Goal: Task Accomplishment & Management: Manage account settings

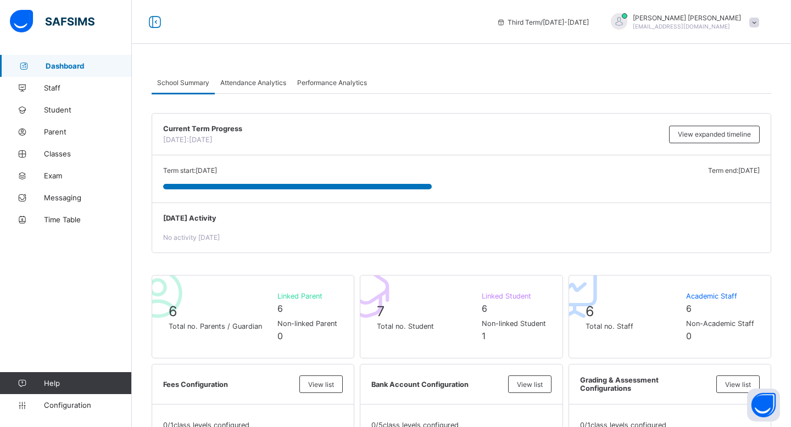
click at [77, 65] on span "Dashboard" at bounding box center [89, 65] width 86 height 9
click at [82, 108] on span "Student" at bounding box center [88, 109] width 88 height 9
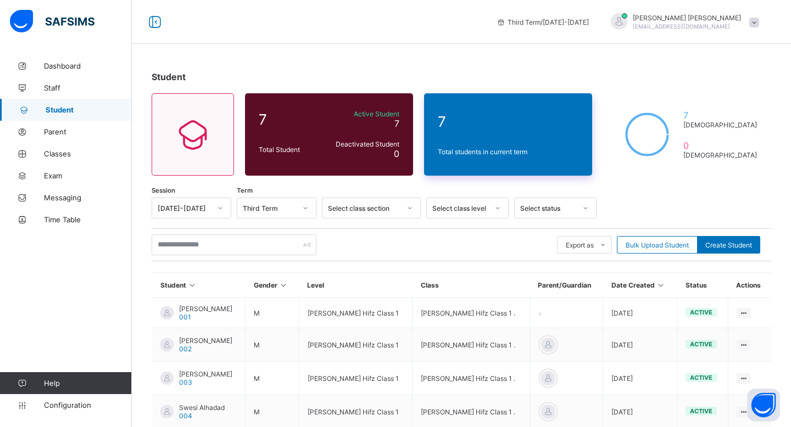
click at [472, 158] on div "7 Total students in current term" at bounding box center [508, 134] width 168 height 82
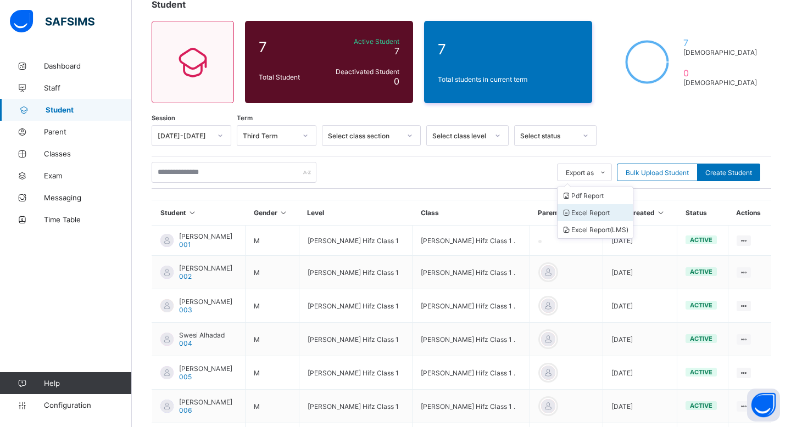
scroll to position [74, 0]
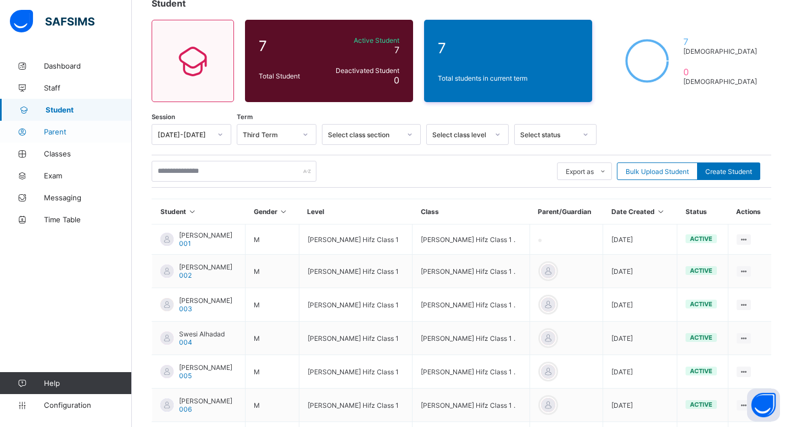
click at [63, 130] on span "Parent" at bounding box center [88, 131] width 88 height 9
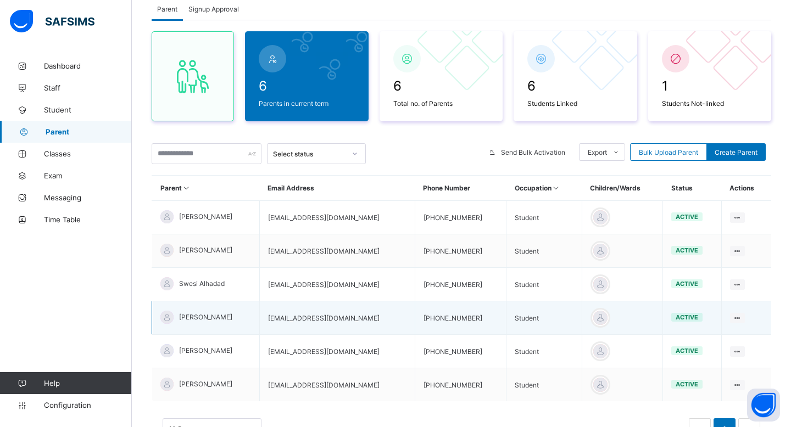
scroll to position [125, 0]
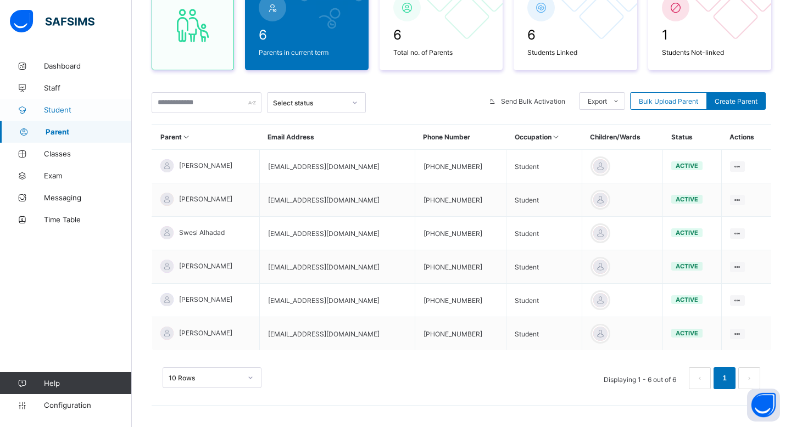
click at [65, 115] on link "Student" at bounding box center [66, 110] width 132 height 22
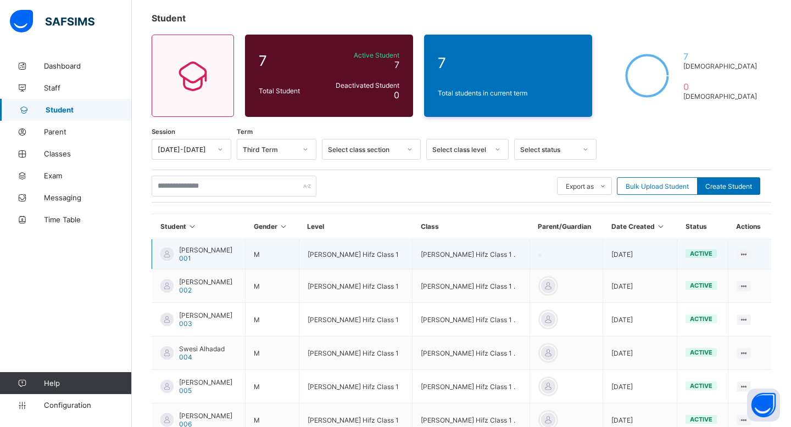
scroll to position [125, 0]
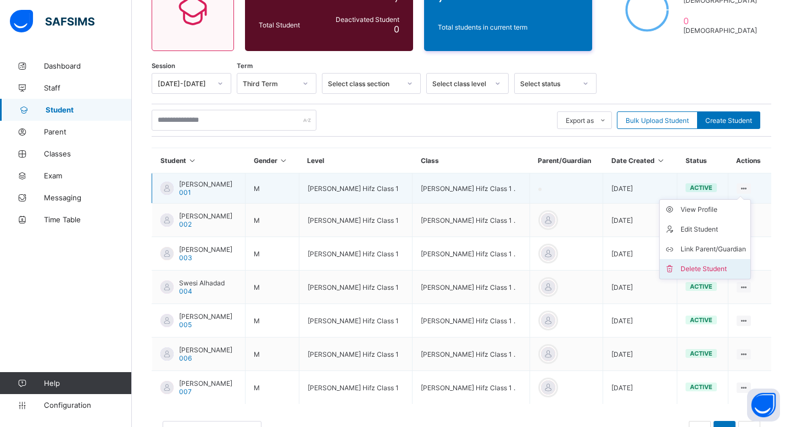
click at [704, 266] on div "Delete Student" at bounding box center [712, 269] width 65 height 11
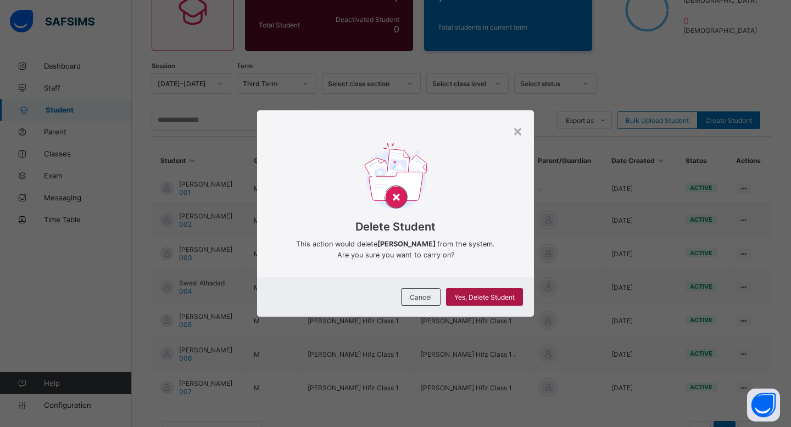
click at [498, 305] on div "Yes, Delete Student" at bounding box center [484, 297] width 77 height 18
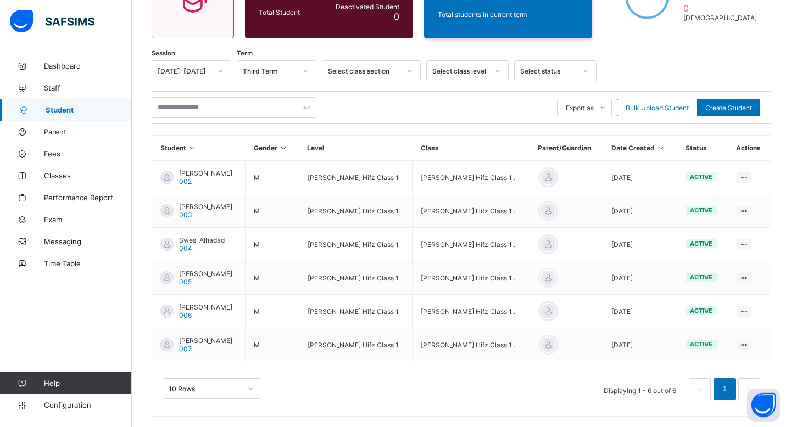
scroll to position [137, 0]
click at [71, 197] on span "Performance Report" at bounding box center [88, 197] width 88 height 9
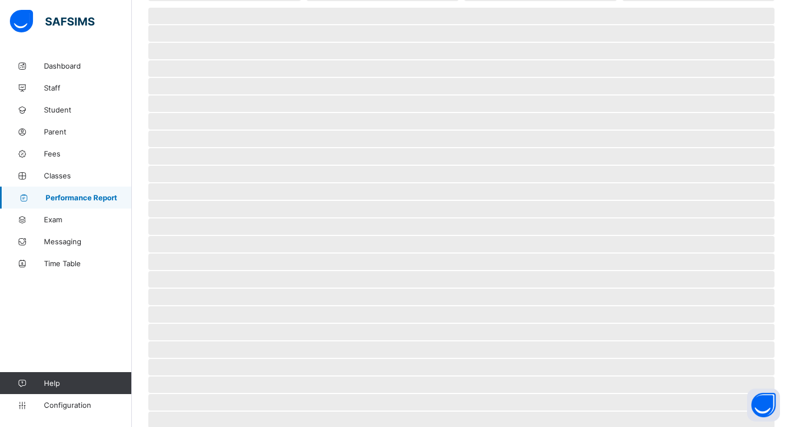
select select "****"
select select "*"
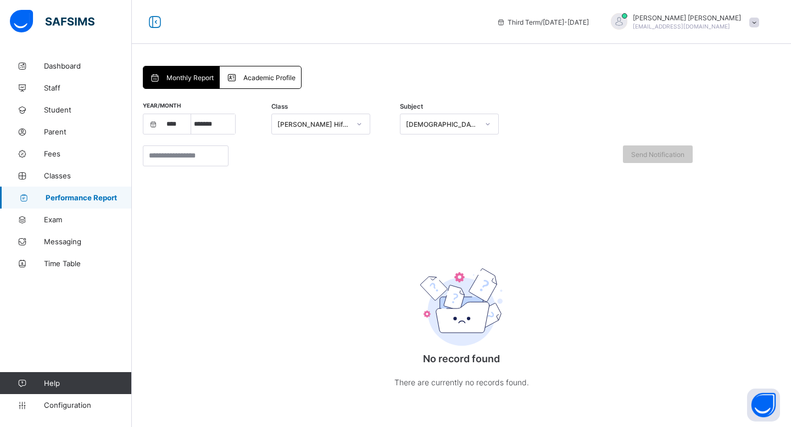
click at [255, 72] on div "Academic Profile" at bounding box center [260, 77] width 81 height 22
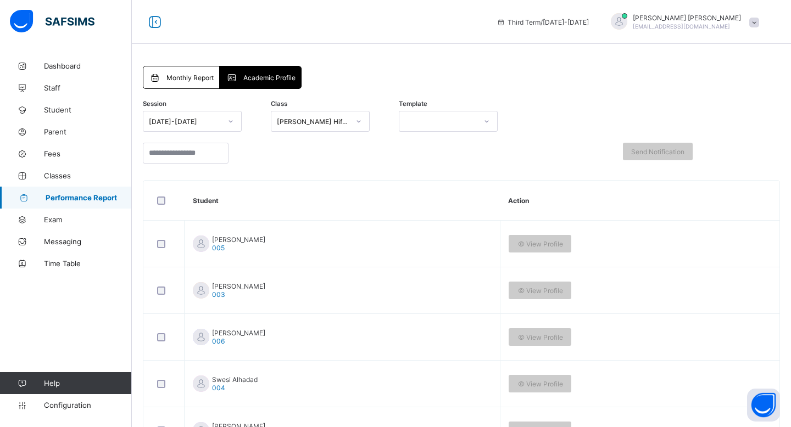
click at [172, 71] on div "Monthly Report" at bounding box center [181, 77] width 76 height 22
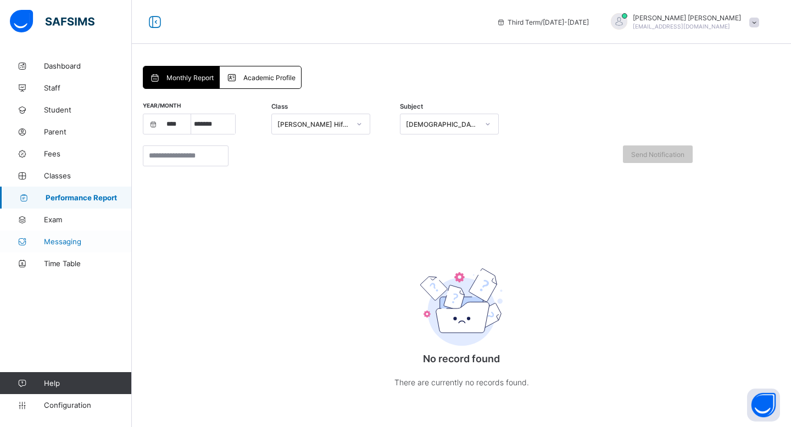
click at [68, 239] on span "Messaging" at bounding box center [88, 241] width 88 height 9
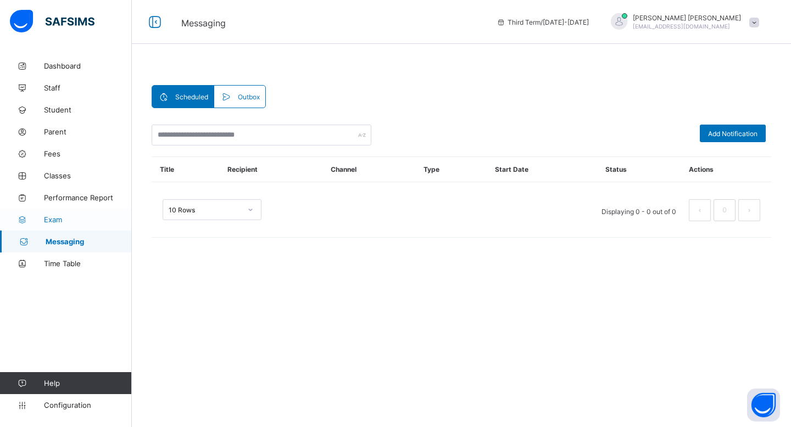
click at [69, 215] on link "Exam" at bounding box center [66, 220] width 132 height 22
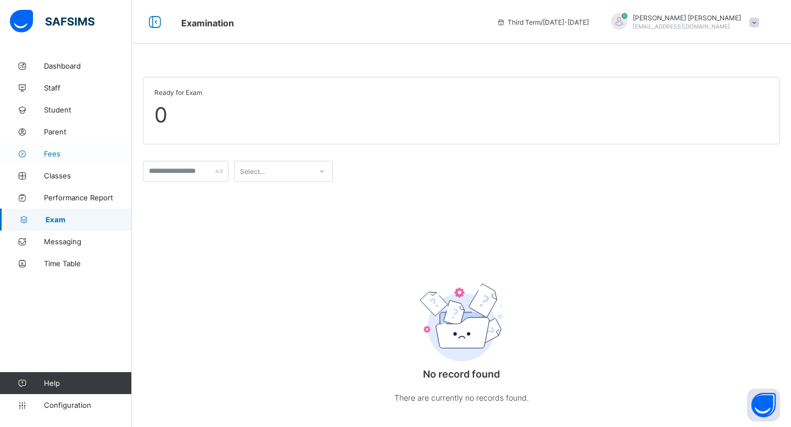
click at [85, 156] on span "Fees" at bounding box center [88, 153] width 88 height 9
select select "****"
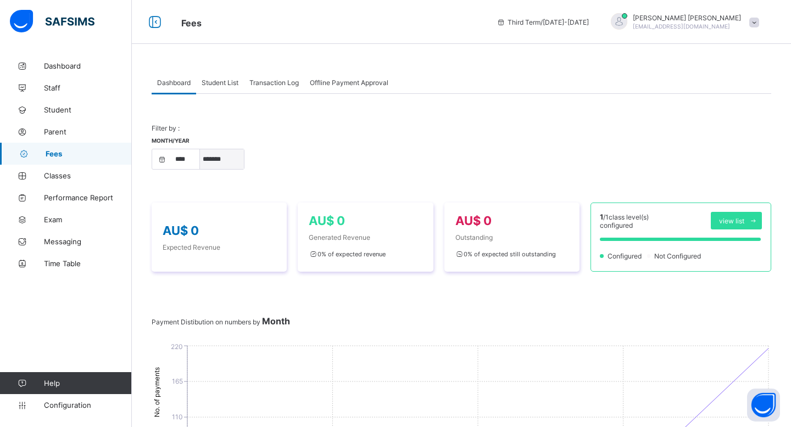
click at [226, 162] on select "***** ******* ******** ***** ***** *** **** **** ****** ********* ******* *****…" at bounding box center [222, 159] width 44 height 20
click at [247, 157] on div "Month/Year **** **** **** **** **** **** **** **** **** **** **** **** **** ***…" at bounding box center [461, 159] width 619 height 43
click at [227, 157] on select "***** ******* ******** ***** ***** *** **** **** ****** ********* ******* *****…" at bounding box center [222, 159] width 44 height 20
select select "*"
click at [200, 149] on select "***** ******* ******** ***** ***** *** **** **** ****** ********* ******* *****…" at bounding box center [222, 159] width 44 height 20
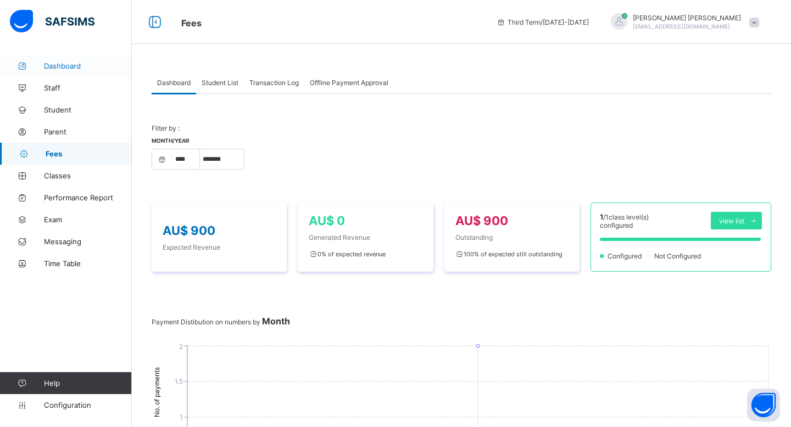
click at [72, 69] on span "Dashboard" at bounding box center [88, 65] width 88 height 9
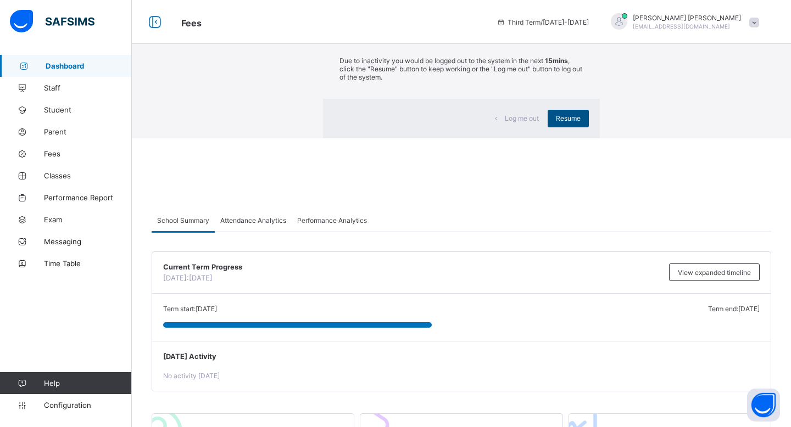
click at [556, 122] on span "Resume" at bounding box center [568, 118] width 25 height 8
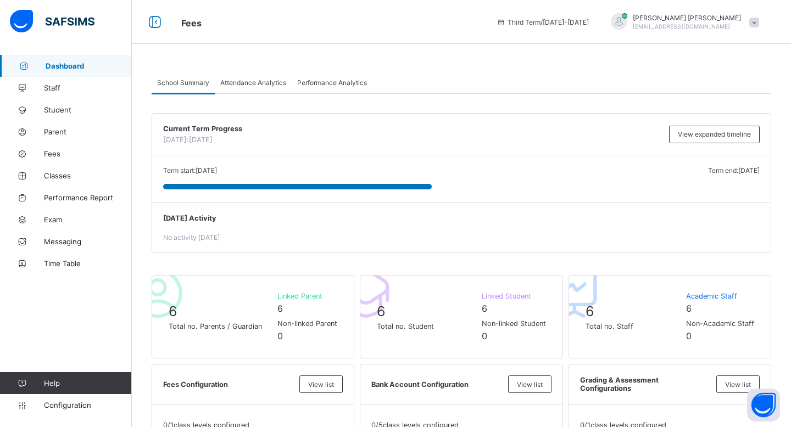
click at [73, 58] on link "Dashboard" at bounding box center [66, 66] width 132 height 22
click at [261, 80] on span "Attendance Analytics" at bounding box center [253, 83] width 66 height 8
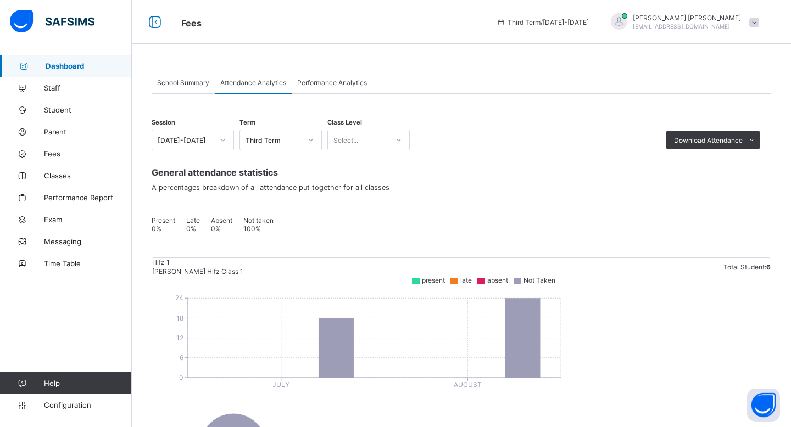
click at [198, 82] on span "School Summary" at bounding box center [183, 83] width 52 height 8
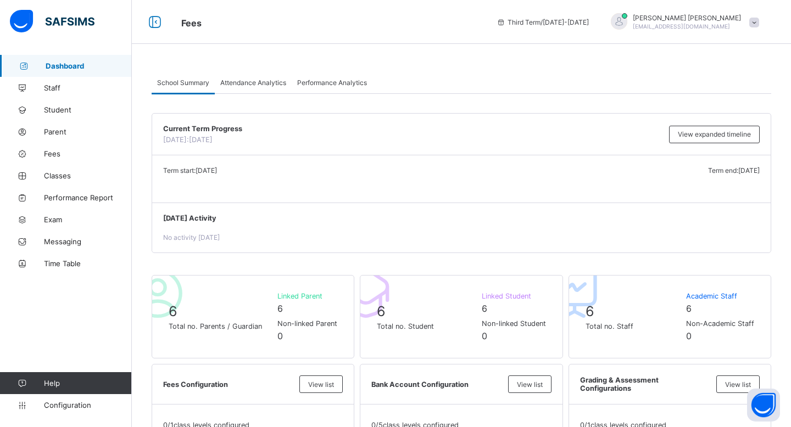
click at [242, 87] on div "Attendance Analytics" at bounding box center [253, 82] width 77 height 22
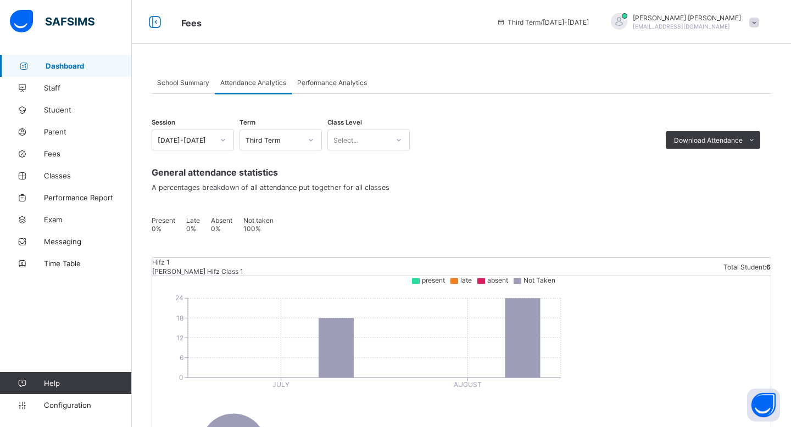
click at [353, 83] on span "Performance Analytics" at bounding box center [332, 83] width 70 height 8
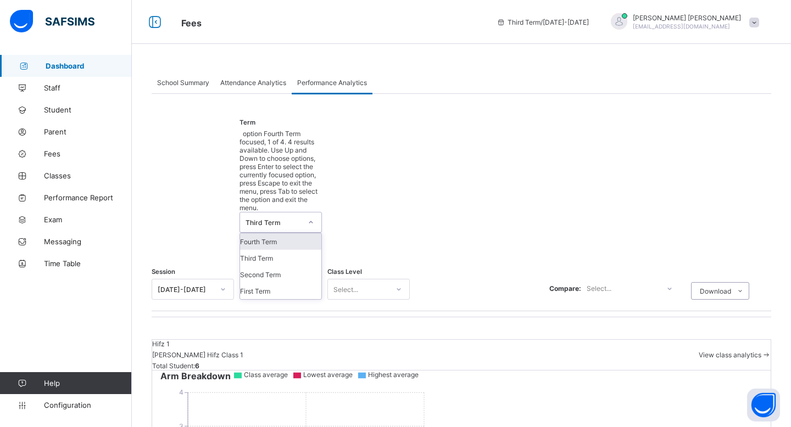
click at [299, 212] on div "Third Term" at bounding box center [270, 222] width 60 height 20
click at [379, 167] on div "Session [DATE]-[DATE] Term option Fourth Term focused, 1 of 4. 4 results availa…" at bounding box center [461, 218] width 619 height 199
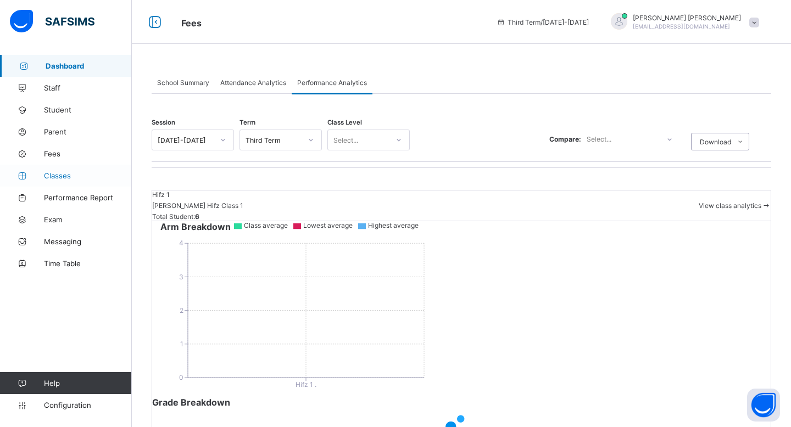
click at [87, 181] on link "Classes" at bounding box center [66, 176] width 132 height 22
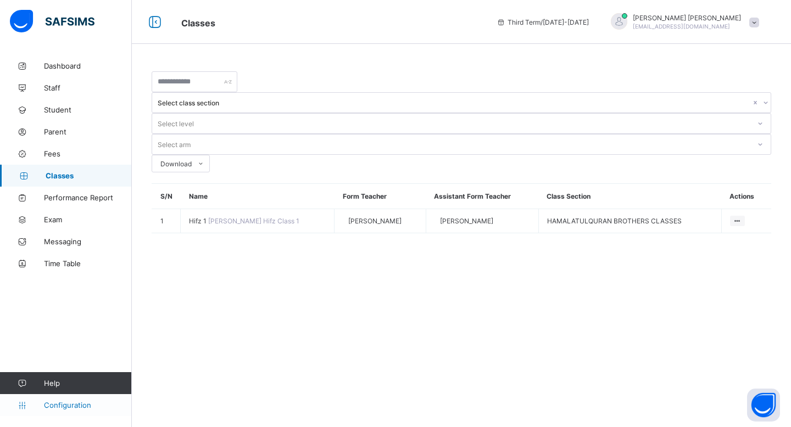
click at [70, 412] on link "Configuration" at bounding box center [65, 405] width 131 height 22
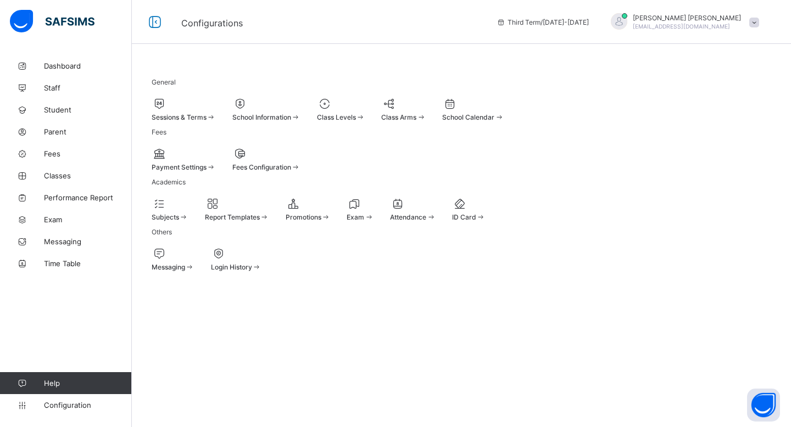
click at [356, 115] on span "Class Levels" at bounding box center [336, 117] width 39 height 8
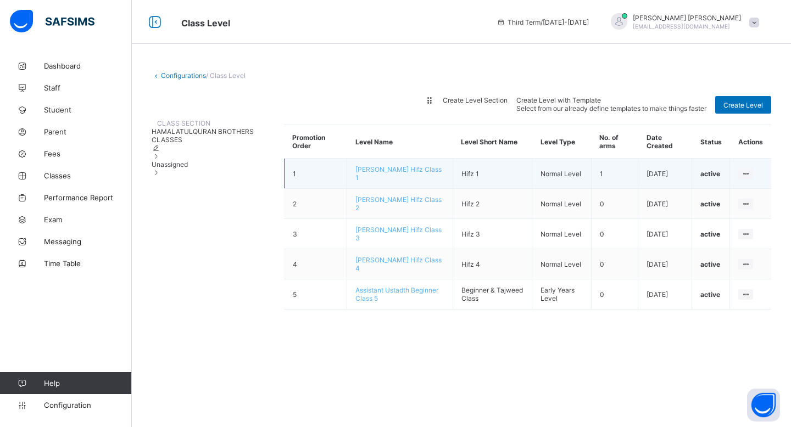
click at [623, 178] on td "1" at bounding box center [614, 174] width 47 height 30
click at [404, 181] on span "[PERSON_NAME] Hifz Class 1" at bounding box center [398, 173] width 86 height 16
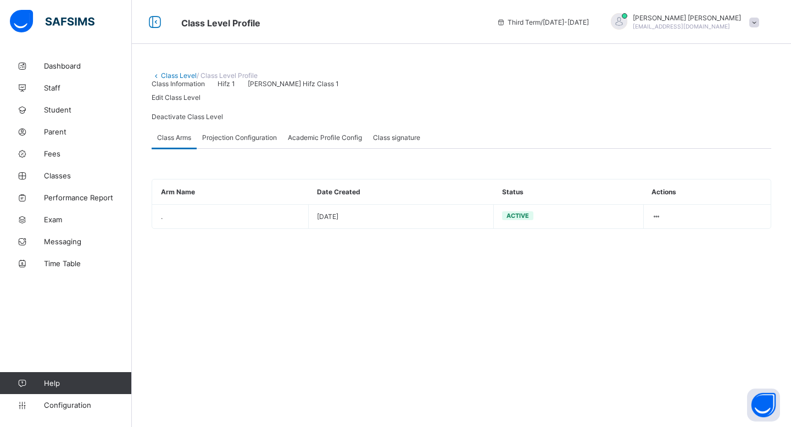
click at [180, 77] on link "Class Level" at bounding box center [179, 75] width 36 height 8
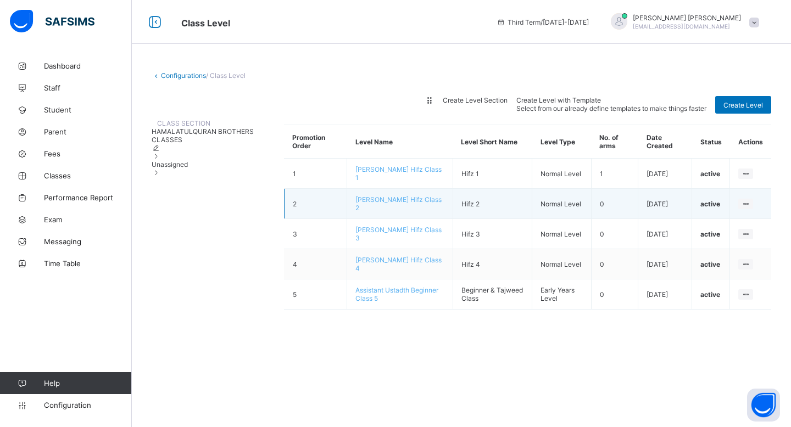
click at [406, 214] on td "[PERSON_NAME] Hifz Class 2" at bounding box center [400, 204] width 106 height 30
click at [404, 206] on span "[PERSON_NAME] Hifz Class 2" at bounding box center [398, 203] width 86 height 16
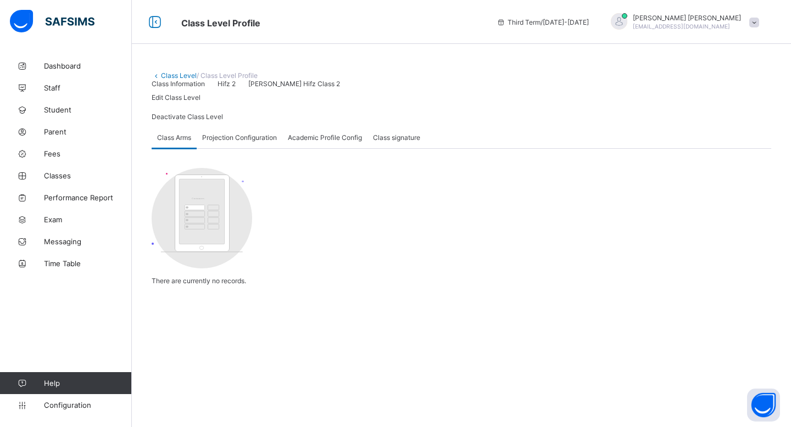
click at [386, 148] on div "Class signature" at bounding box center [396, 137] width 58 height 22
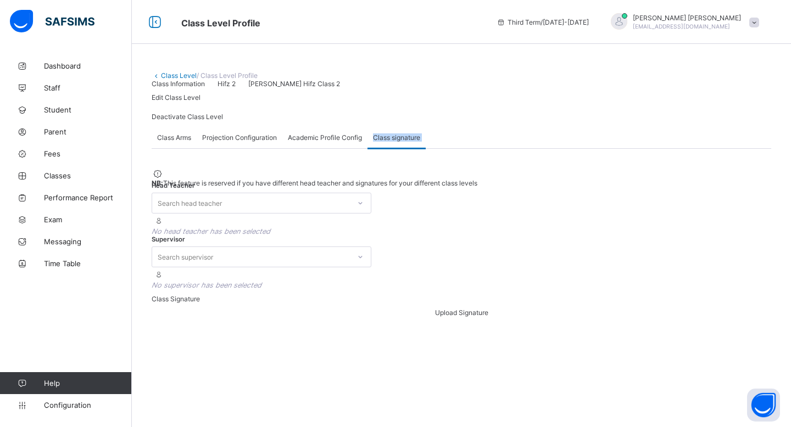
drag, startPoint x: 343, startPoint y: 240, endPoint x: 347, endPoint y: 278, distance: 38.1
click at [347, 278] on div "Class Arms Projection Configuration Academic Profile Config Class signature Cla…" at bounding box center [461, 221] width 619 height 191
click at [332, 211] on div "Search head teacher" at bounding box center [251, 202] width 198 height 15
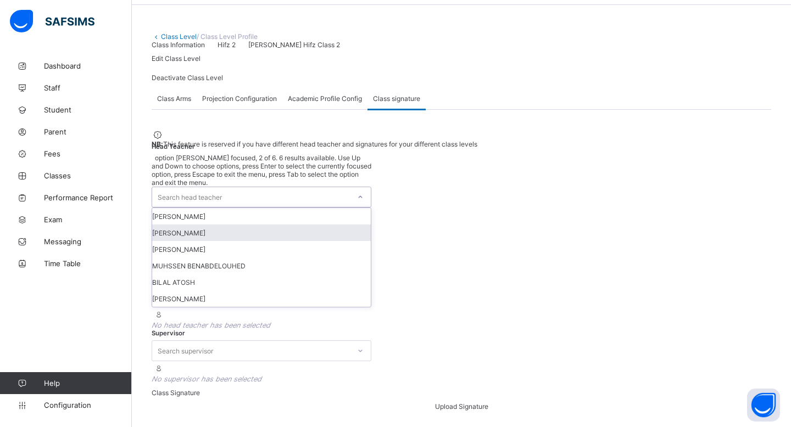
click at [307, 241] on div "[PERSON_NAME]" at bounding box center [261, 233] width 219 height 16
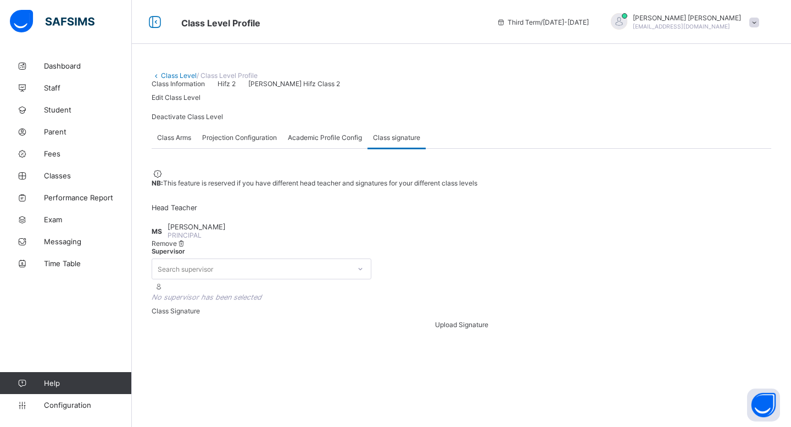
click at [473, 253] on div at bounding box center [461, 253] width 619 height 0
click at [213, 259] on div "Search supervisor" at bounding box center [185, 269] width 55 height 21
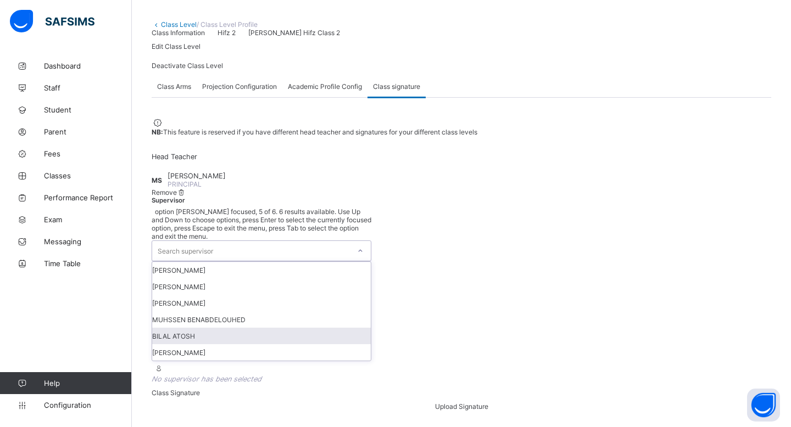
click at [371, 328] on div "BILAL ATOSH" at bounding box center [261, 336] width 219 height 16
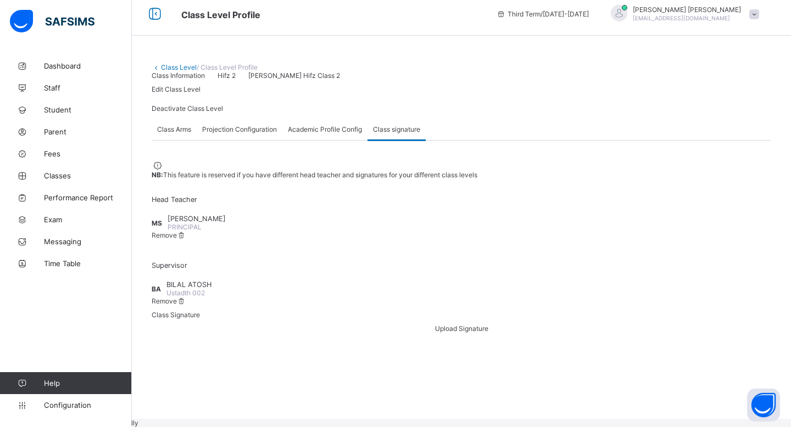
click at [552, 329] on div "NB: This feature is reserved if you have different head teacher and signatures …" at bounding box center [461, 246] width 619 height 173
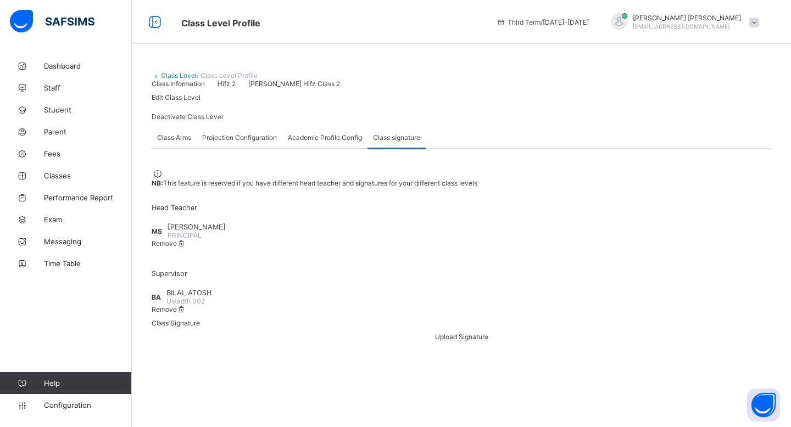
click at [178, 73] on link "Class Level" at bounding box center [179, 75] width 36 height 8
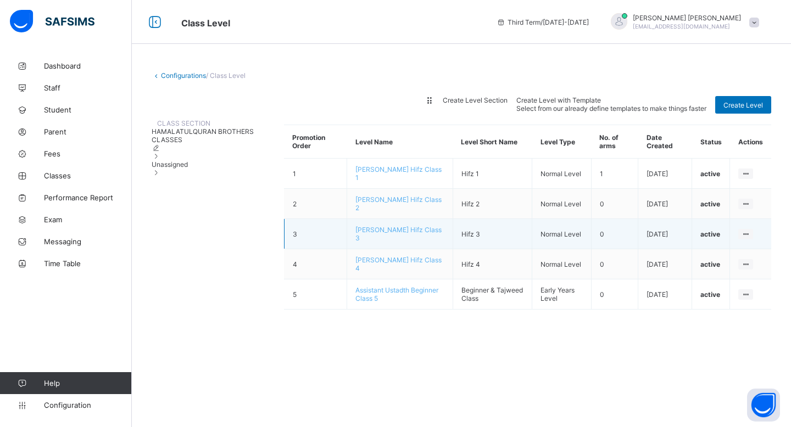
click at [504, 244] on td "Hifz 3" at bounding box center [491, 234] width 79 height 30
click at [730, 261] on div "View Class Level" at bounding box center [711, 255] width 71 height 11
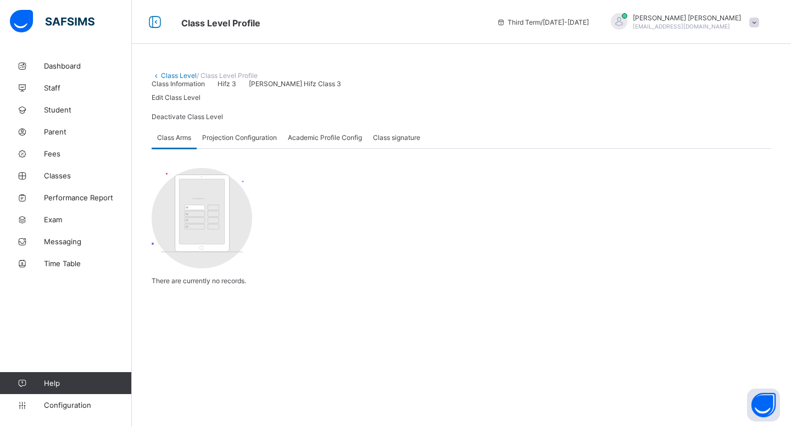
click at [396, 142] on span "Class signature" at bounding box center [396, 137] width 47 height 8
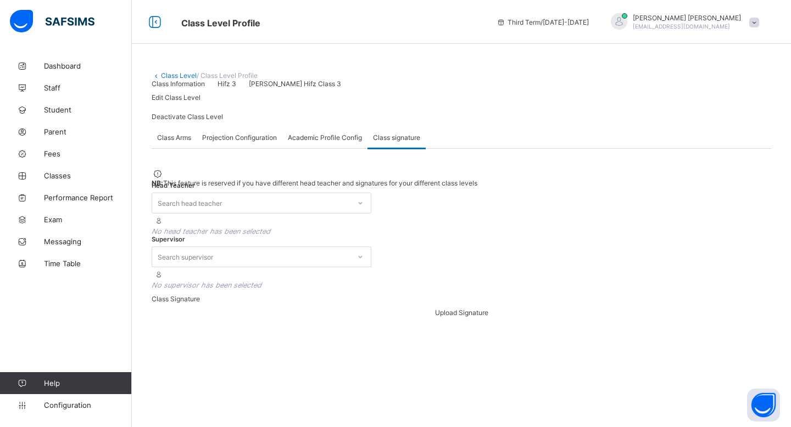
click at [357, 142] on span "Academic Profile Config" at bounding box center [325, 137] width 74 height 8
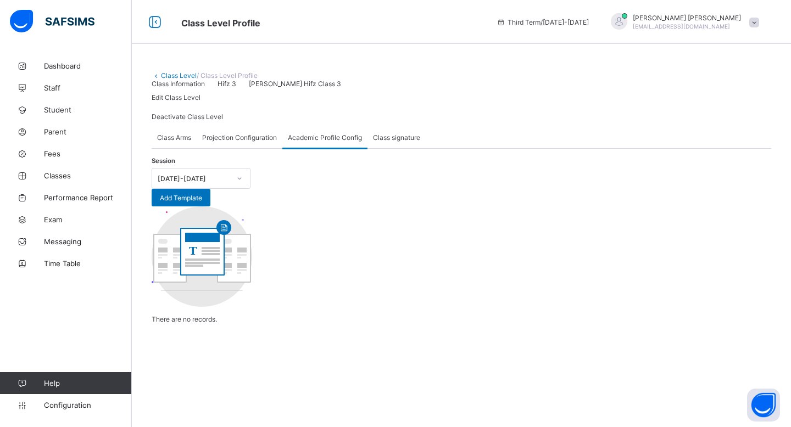
click at [406, 142] on span "Class signature" at bounding box center [396, 137] width 47 height 8
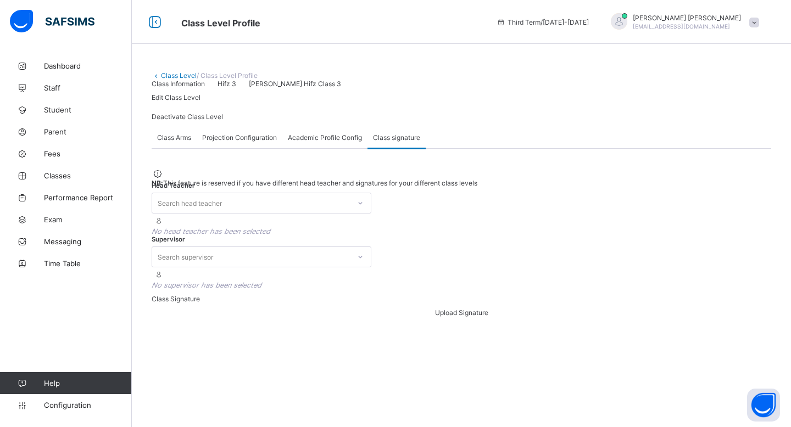
scroll to position [169, 0]
click at [348, 195] on div "Search head teacher" at bounding box center [251, 202] width 198 height 15
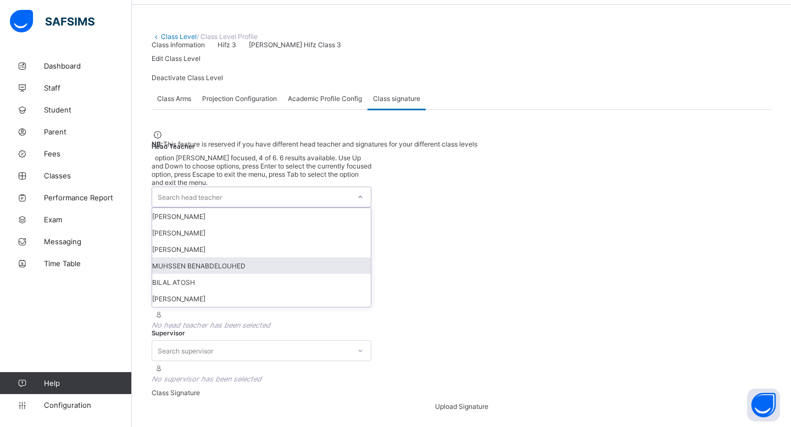
click at [325, 258] on div "MUHSSEN BENABDELOUHED" at bounding box center [261, 266] width 219 height 16
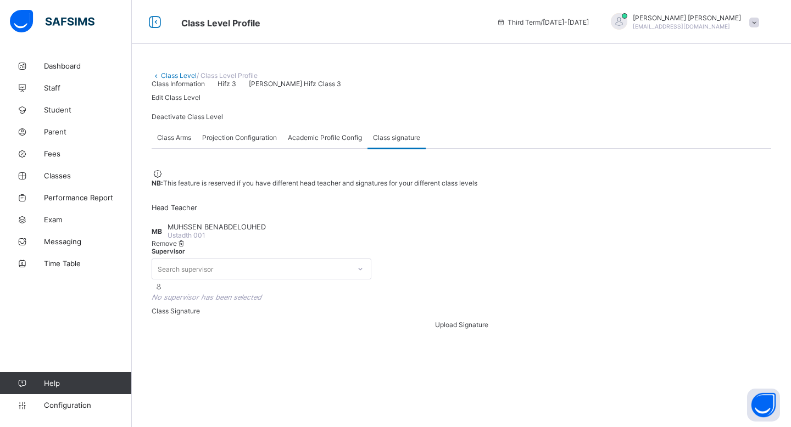
click at [350, 261] on div "Search supervisor" at bounding box center [251, 268] width 198 height 15
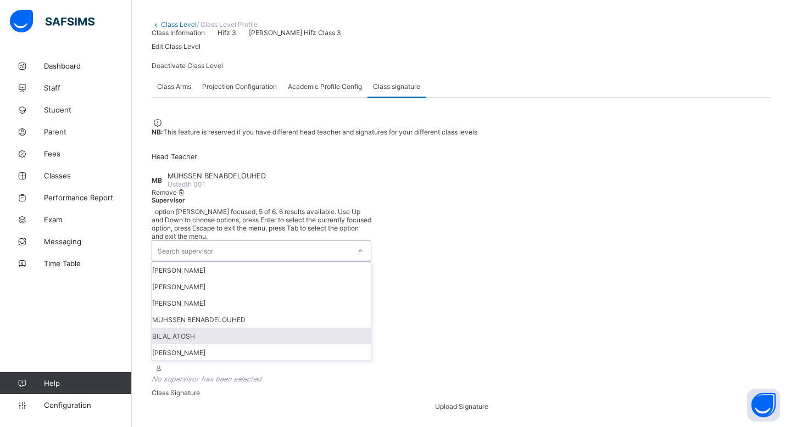
click at [485, 247] on div "NB: This feature is reserved if you have different head teacher and signatures …" at bounding box center [461, 264] width 619 height 294
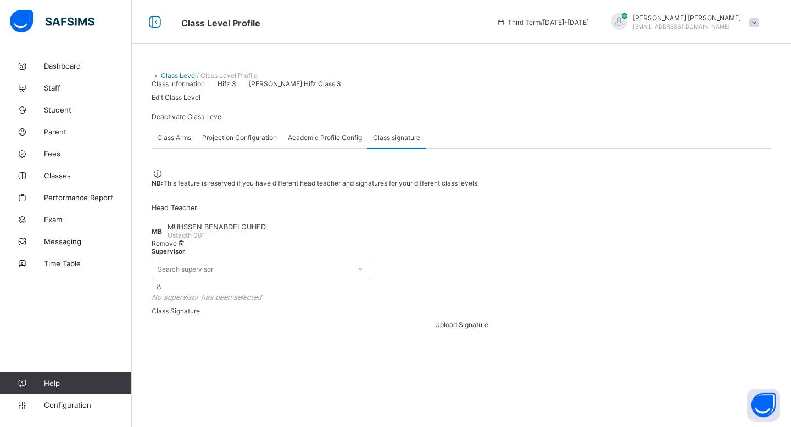
scroll to position [0, 0]
click at [169, 75] on link "Class Level" at bounding box center [179, 75] width 36 height 8
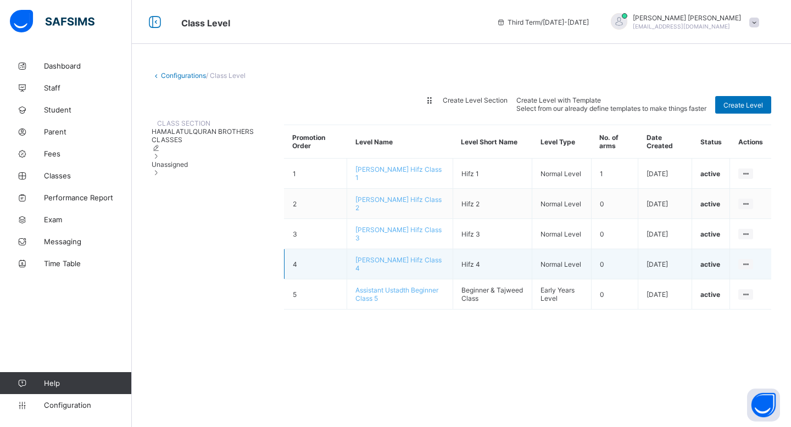
click at [413, 270] on span "[PERSON_NAME] Hifz Class 4" at bounding box center [398, 264] width 86 height 16
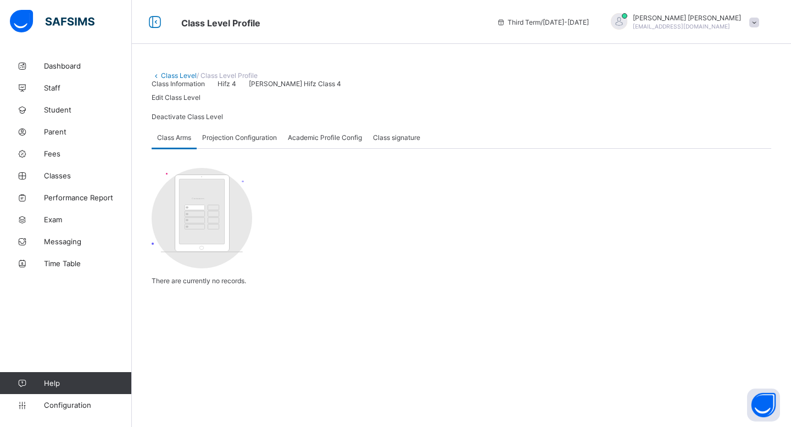
click at [393, 148] on div "Class signature" at bounding box center [396, 137] width 58 height 22
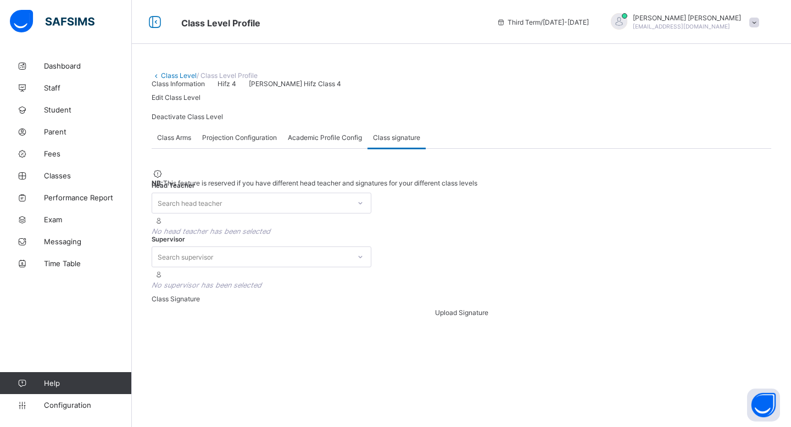
click at [248, 148] on div "Projection Configuration" at bounding box center [240, 137] width 86 height 22
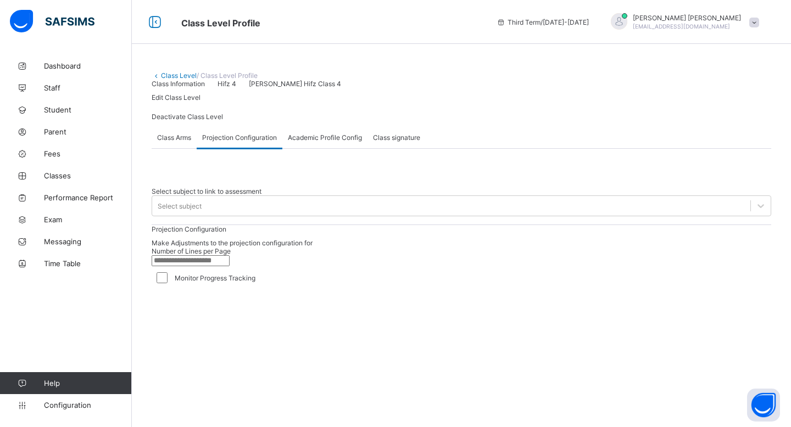
click at [417, 142] on span "Class signature" at bounding box center [396, 137] width 47 height 8
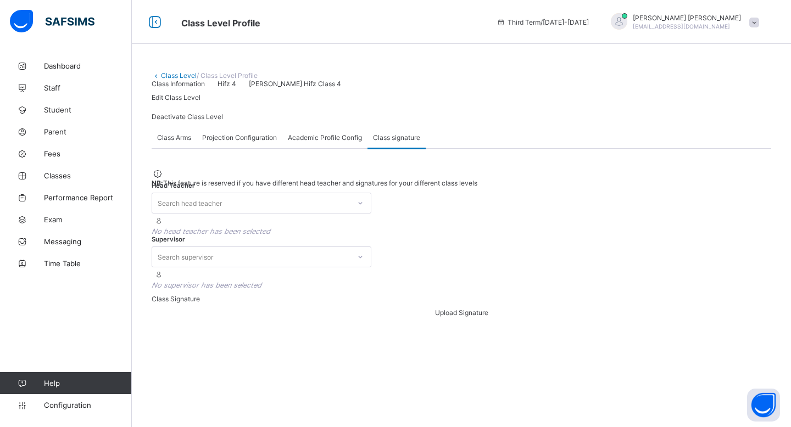
scroll to position [169, 0]
click at [348, 195] on div "Search head teacher" at bounding box center [251, 202] width 198 height 15
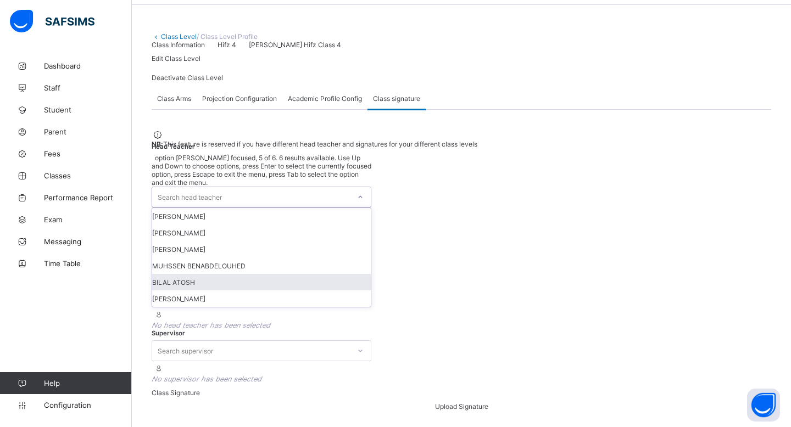
click at [293, 274] on div "BILAL ATOSH" at bounding box center [261, 282] width 219 height 16
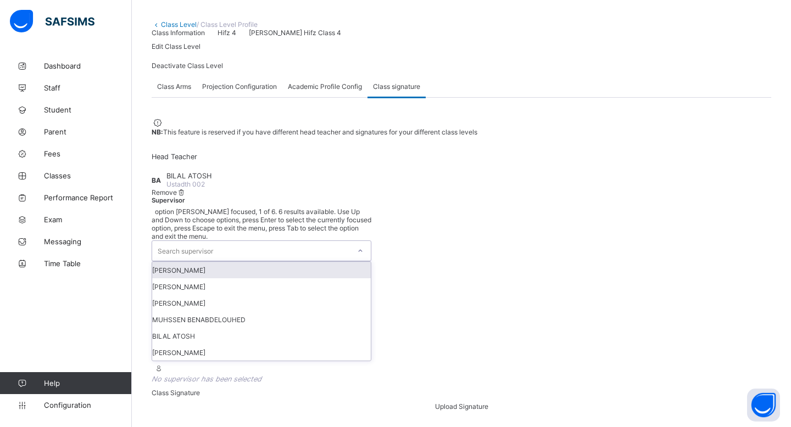
click at [350, 241] on div "Search supervisor" at bounding box center [251, 251] width 198 height 20
click at [371, 262] on div "[PERSON_NAME]" at bounding box center [261, 270] width 219 height 16
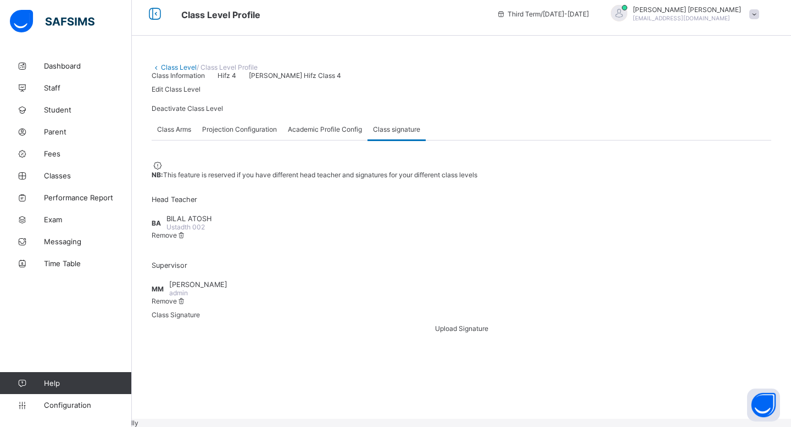
scroll to position [0, 0]
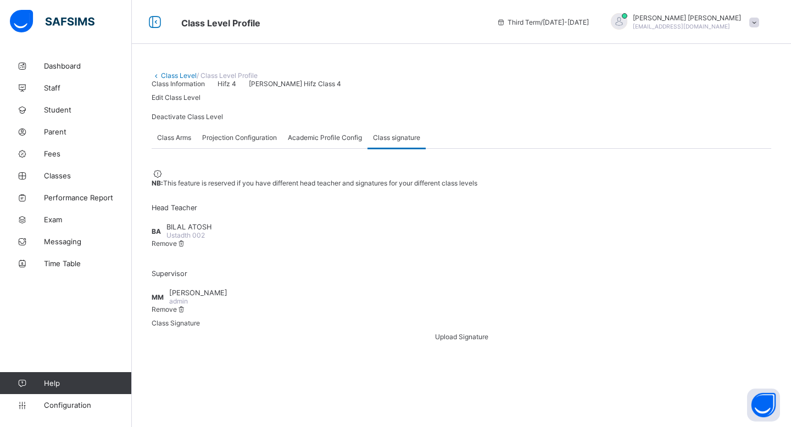
click at [174, 78] on link "Class Level" at bounding box center [179, 75] width 36 height 8
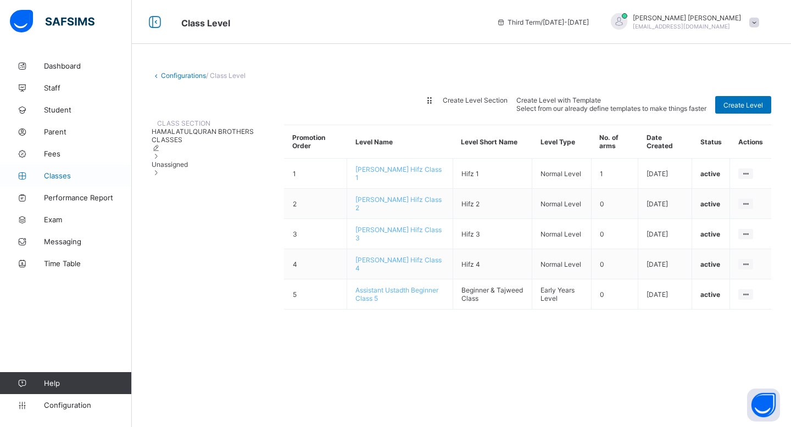
click at [75, 180] on span "Classes" at bounding box center [88, 175] width 88 height 9
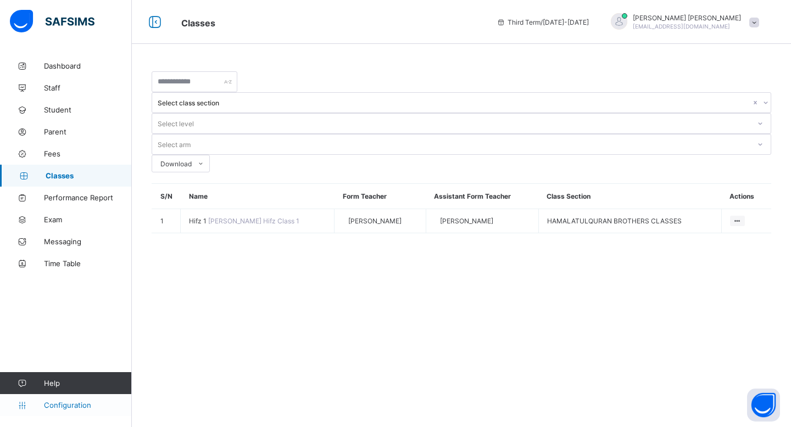
click at [86, 411] on link "Configuration" at bounding box center [65, 405] width 131 height 22
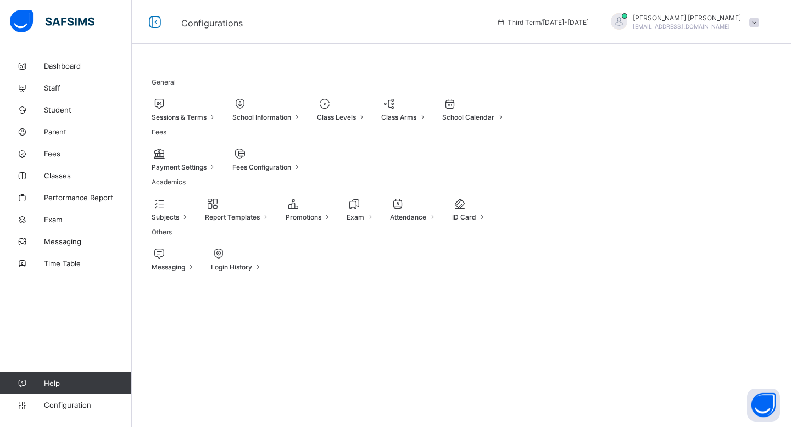
click at [396, 106] on icon at bounding box center [388, 103] width 15 height 13
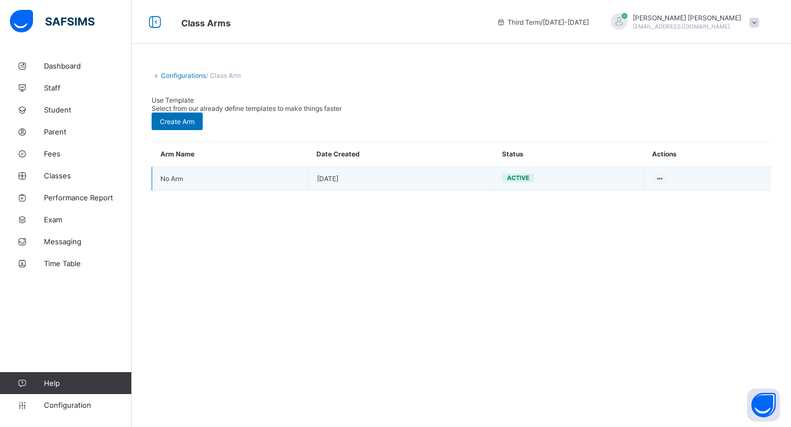
click at [666, 169] on td "Edit Arm Delete Arm" at bounding box center [707, 179] width 127 height 24
click at [662, 175] on icon at bounding box center [658, 179] width 9 height 8
click at [650, 194] on div "Edit Arm" at bounding box center [645, 199] width 34 height 11
type input "*"
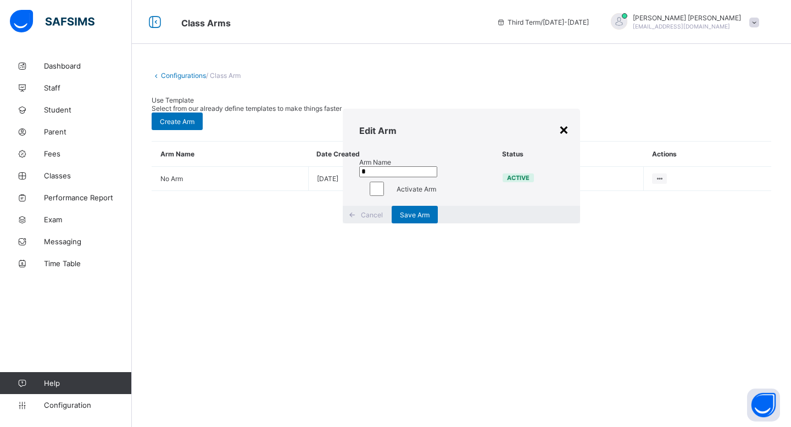
click at [558, 138] on div "×" at bounding box center [563, 129] width 10 height 19
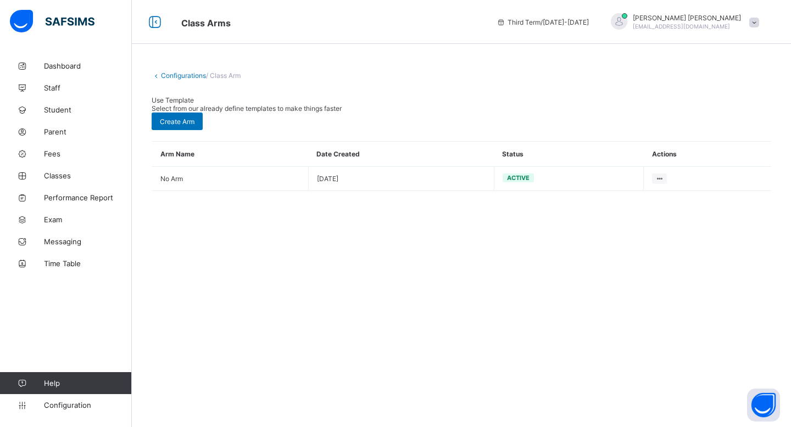
click at [359, 209] on div "Configurations / Class Arm Use Template Select from our already define template…" at bounding box center [461, 213] width 659 height 427
click at [191, 74] on link "Configurations" at bounding box center [183, 75] width 45 height 8
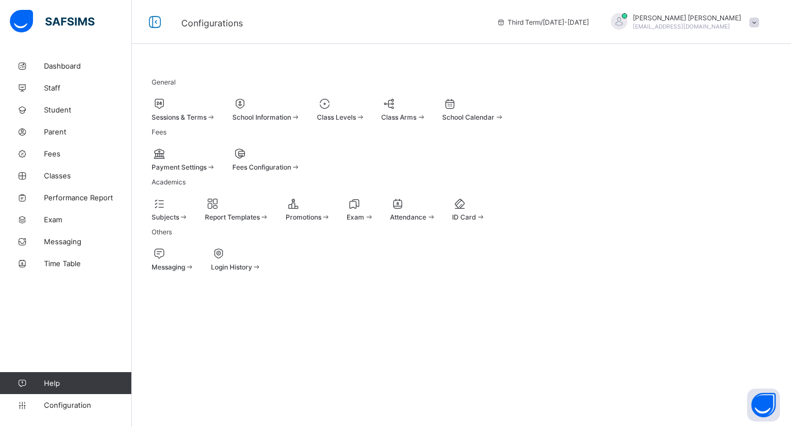
click at [216, 119] on div "Sessions & Terms" at bounding box center [184, 117] width 64 height 8
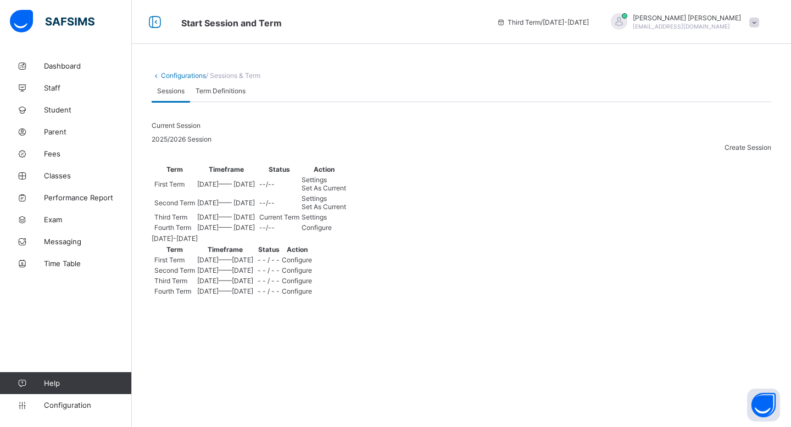
scroll to position [7, 0]
click at [222, 95] on span "Term Definitions" at bounding box center [220, 91] width 50 height 8
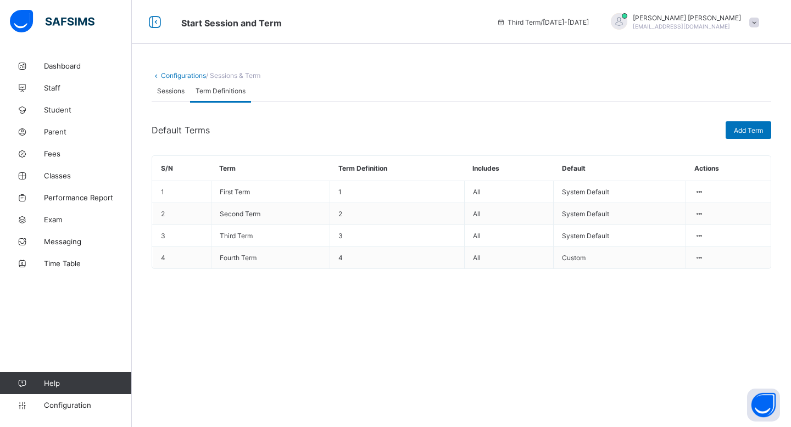
scroll to position [0, 0]
click at [83, 412] on link "Configuration" at bounding box center [65, 405] width 131 height 22
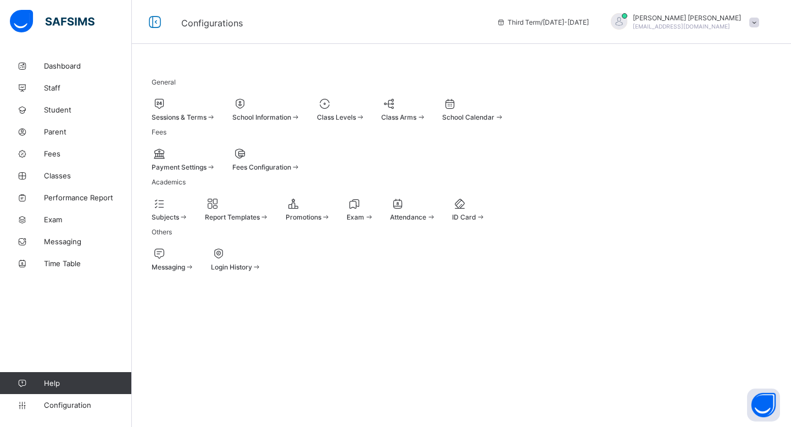
click at [291, 119] on span "School Information" at bounding box center [261, 117] width 59 height 8
select select "**"
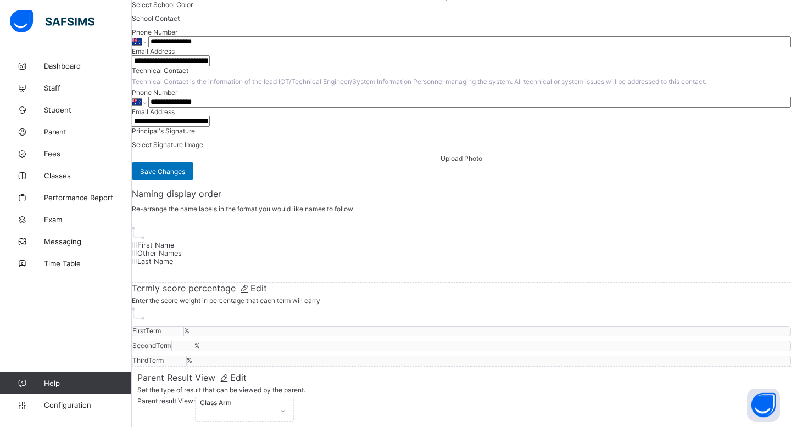
scroll to position [985, 0]
click at [85, 402] on span "Configuration" at bounding box center [87, 405] width 87 height 9
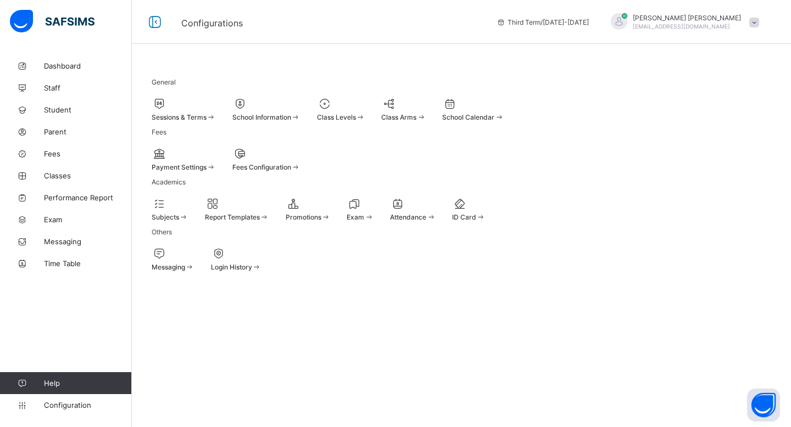
click at [356, 113] on span "Class Levels" at bounding box center [336, 117] width 39 height 8
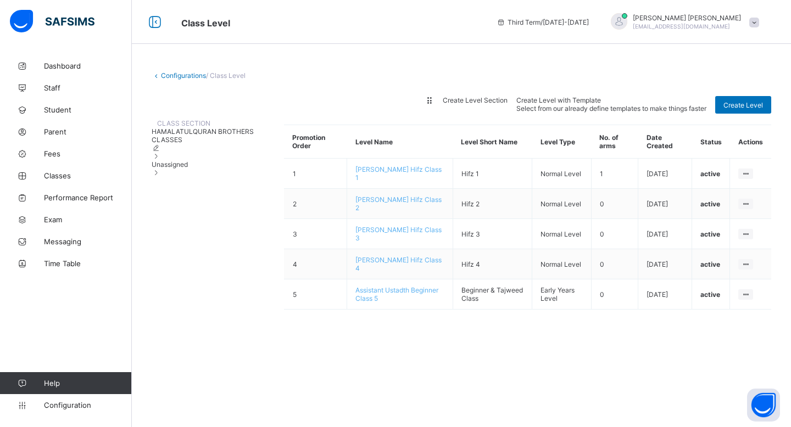
click at [507, 104] on span "Create Level Section" at bounding box center [475, 100] width 65 height 8
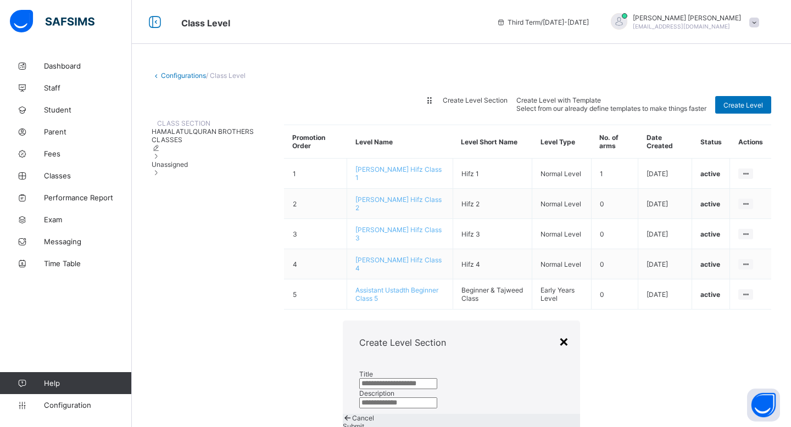
click at [558, 332] on div "×" at bounding box center [563, 341] width 10 height 19
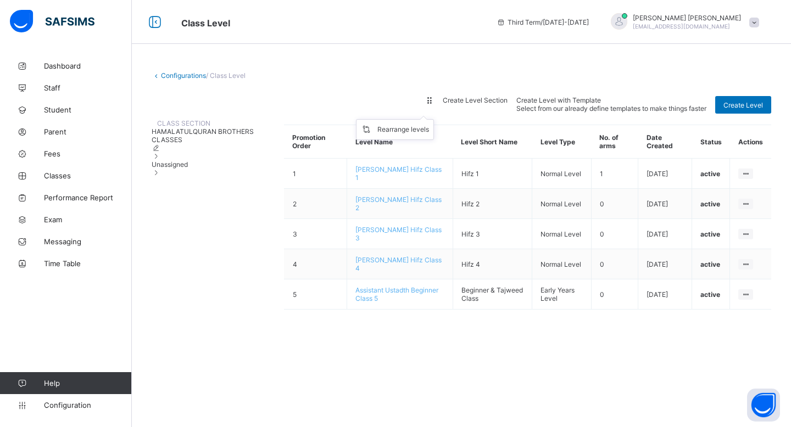
click at [434, 122] on ul "Rearrange levels" at bounding box center [395, 129] width 78 height 21
click at [372, 159] on th "Level Name" at bounding box center [400, 141] width 106 height 33
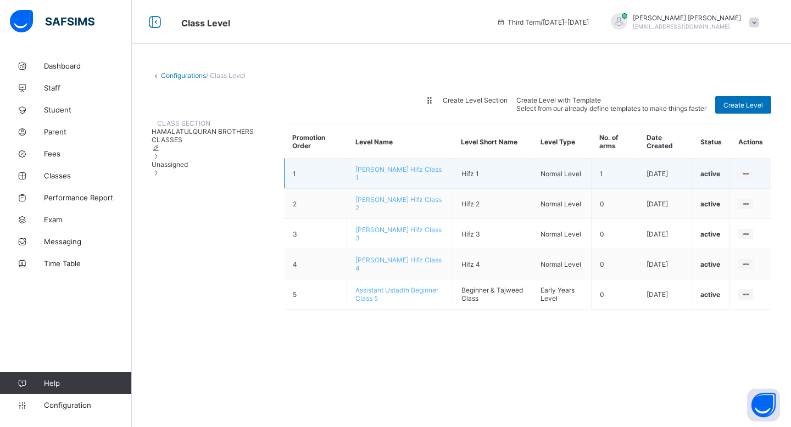
click at [319, 182] on td "1" at bounding box center [315, 174] width 63 height 30
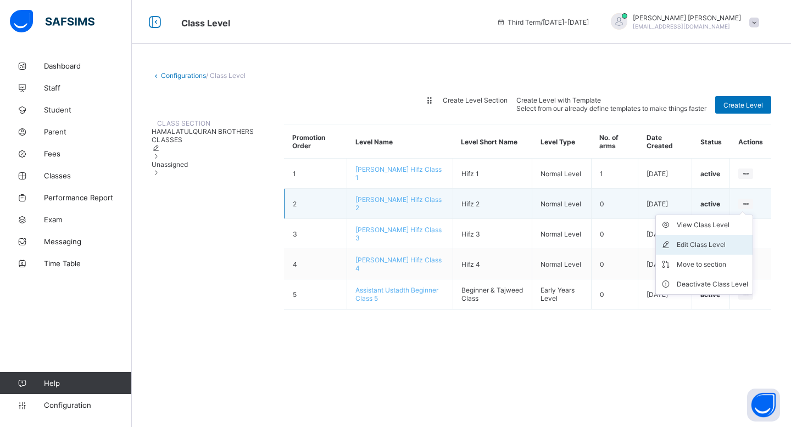
click at [724, 249] on div "Edit Class Level" at bounding box center [711, 244] width 71 height 11
type input "**********"
type input "******"
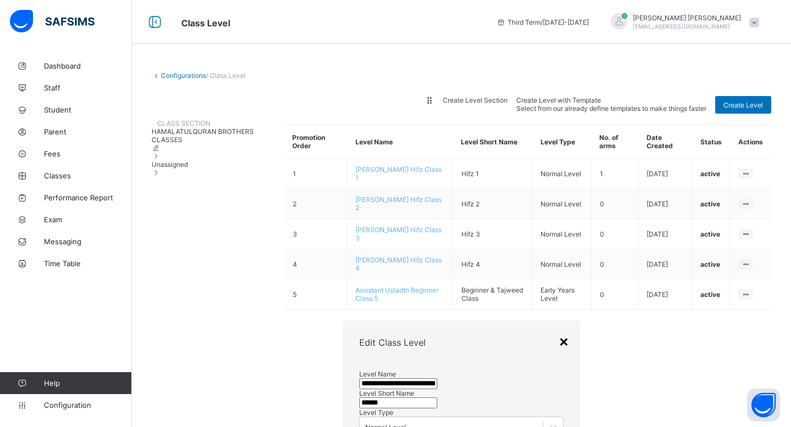
click at [558, 332] on div "×" at bounding box center [563, 341] width 10 height 19
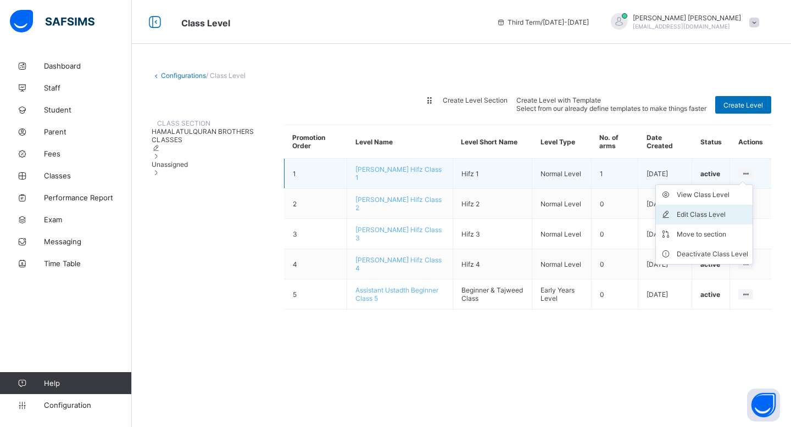
click at [715, 220] on div "Edit Class Level" at bounding box center [711, 214] width 71 height 11
type input "**********"
type input "******"
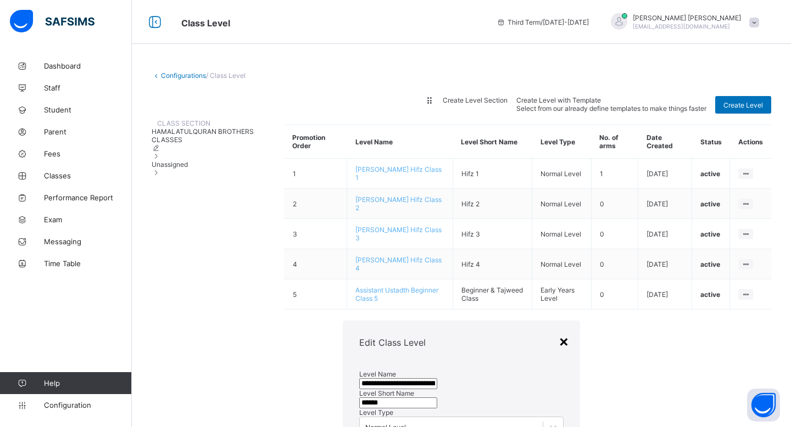
click at [558, 332] on div "×" at bounding box center [563, 341] width 10 height 19
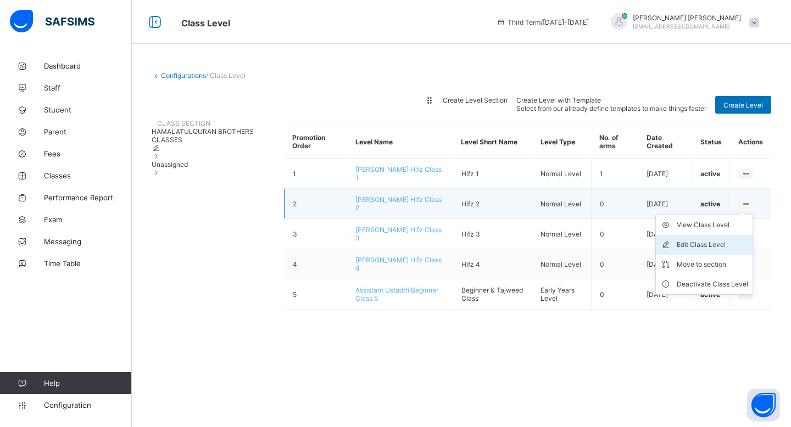
click at [726, 250] on div "Edit Class Level" at bounding box center [711, 244] width 71 height 11
type input "**********"
type input "******"
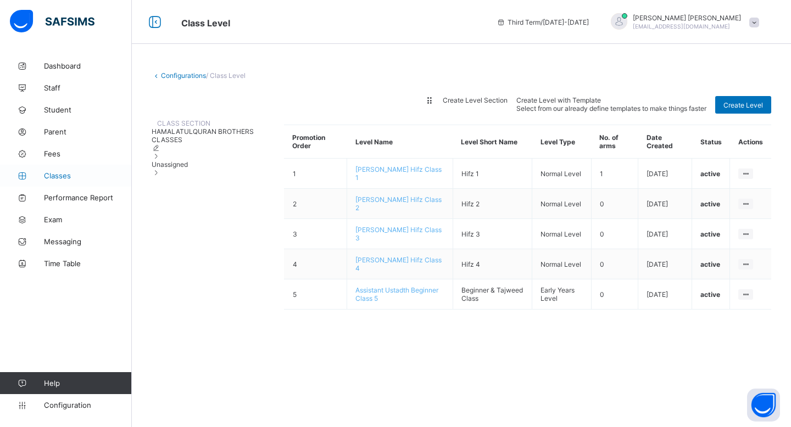
click at [73, 174] on span "Classes" at bounding box center [88, 175] width 88 height 9
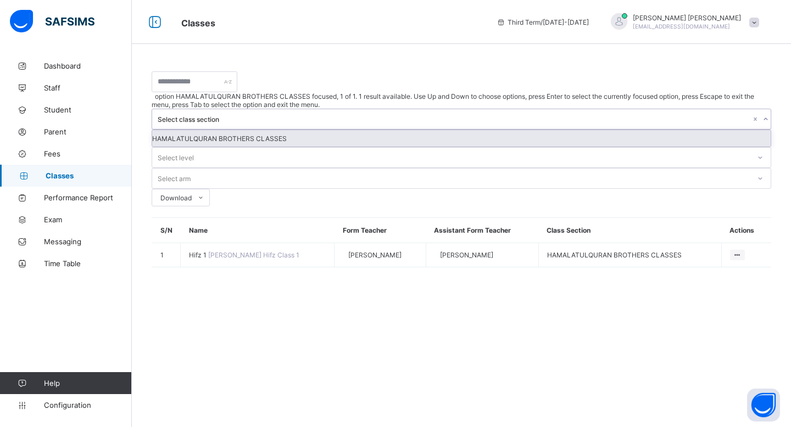
click at [374, 115] on div "Select class section" at bounding box center [454, 119] width 593 height 8
click at [194, 147] on div "Select level" at bounding box center [176, 157] width 36 height 21
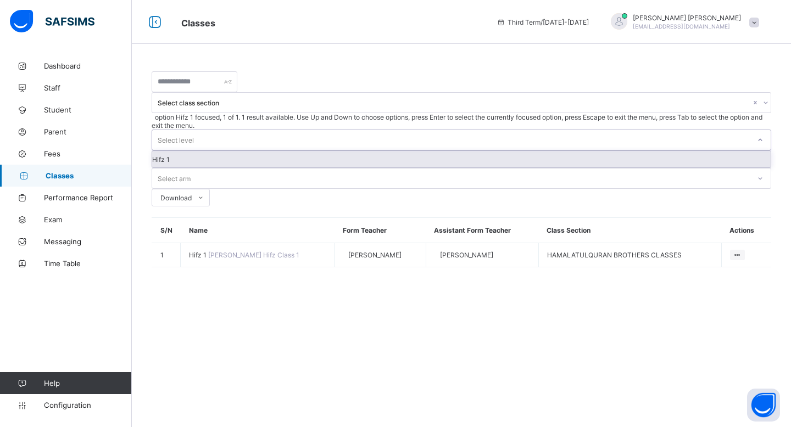
click at [440, 151] on div "Hifz 1" at bounding box center [461, 159] width 618 height 16
click at [458, 130] on div "Select level" at bounding box center [450, 140] width 597 height 20
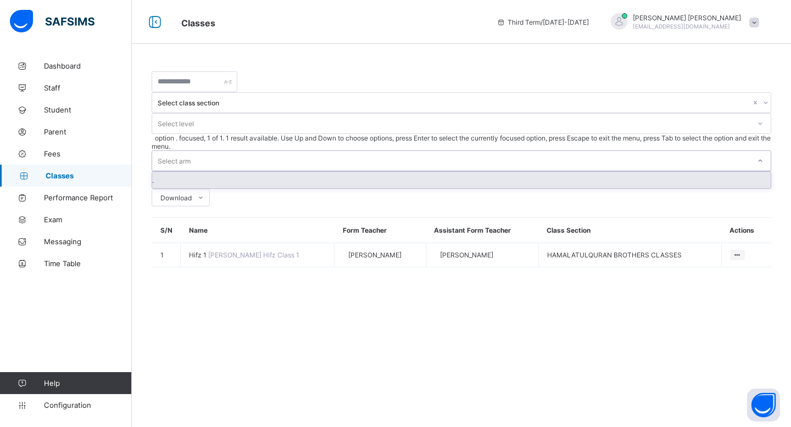
click at [191, 150] on div "Select arm" at bounding box center [174, 160] width 33 height 21
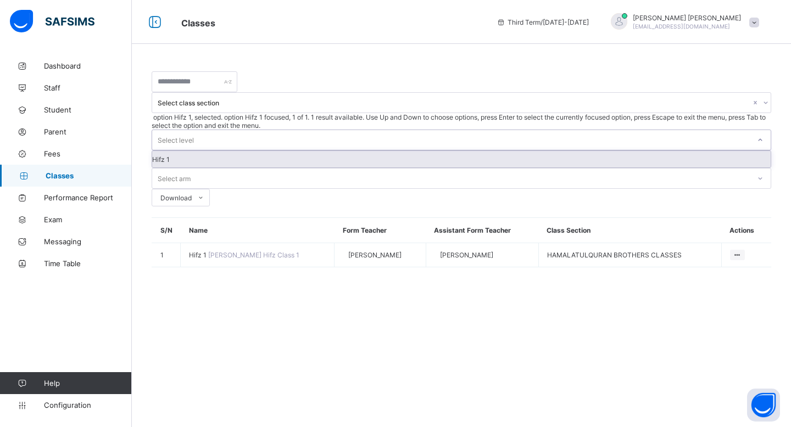
click at [466, 130] on div "Select level" at bounding box center [450, 140] width 597 height 20
click at [465, 151] on div "Hifz 1" at bounding box center [461, 159] width 618 height 16
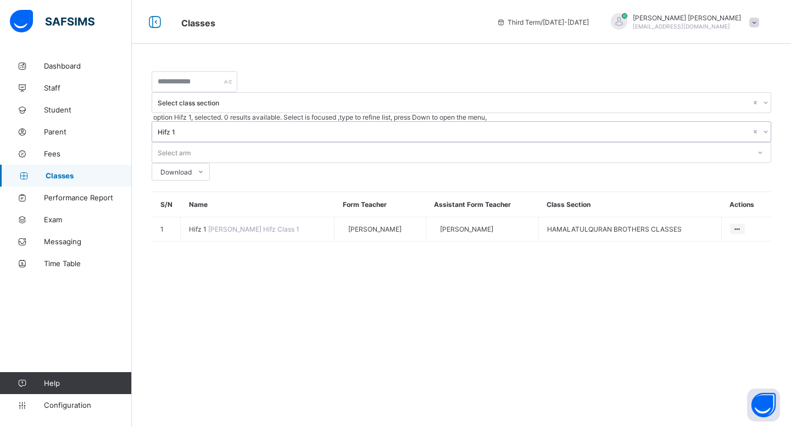
click at [191, 142] on div "Select arm" at bounding box center [174, 152] width 33 height 21
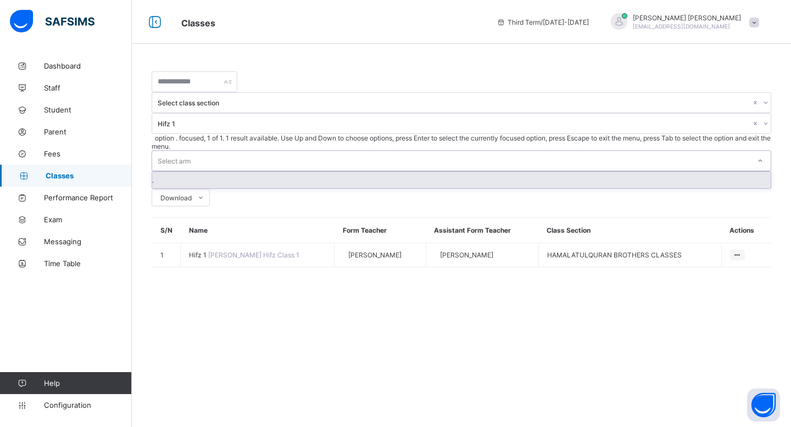
click at [518, 172] on div "." at bounding box center [461, 180] width 618 height 16
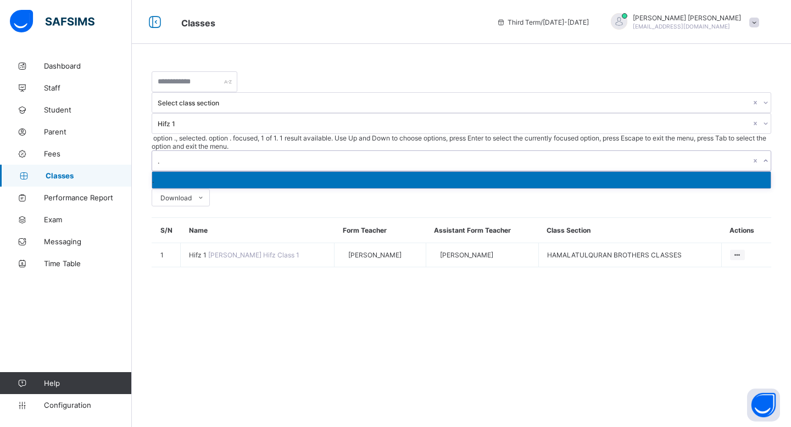
click at [523, 157] on div "." at bounding box center [454, 161] width 593 height 8
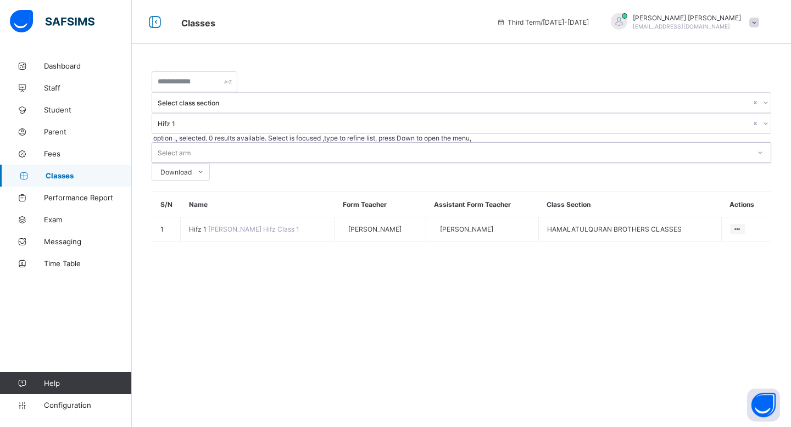
click at [607, 98] on div "Select class section Hifz 1 option ., selected. 0 results available. Select is …" at bounding box center [461, 156] width 619 height 170
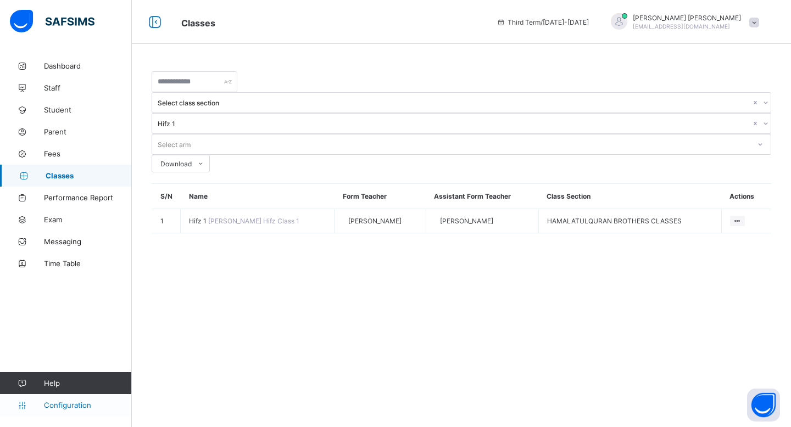
click at [79, 407] on span "Configuration" at bounding box center [87, 405] width 87 height 9
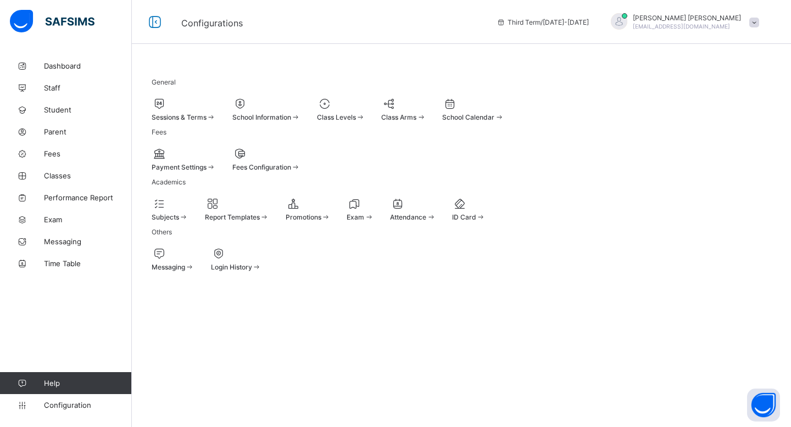
click at [426, 106] on div at bounding box center [403, 103] width 44 height 13
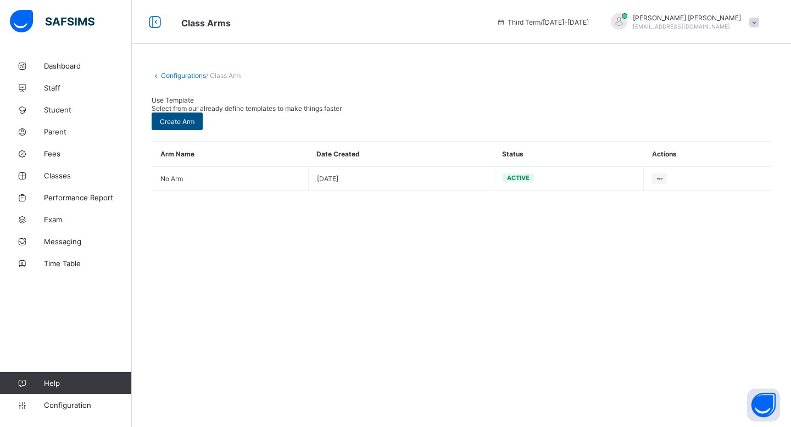
click at [194, 119] on span "Create Arm" at bounding box center [177, 122] width 35 height 8
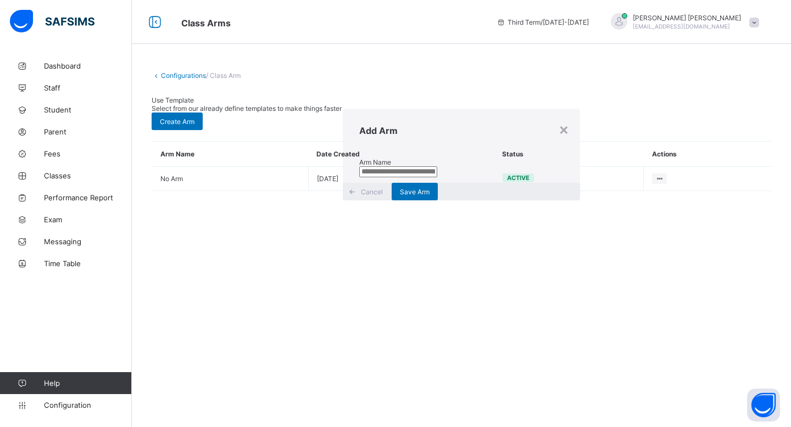
click at [437, 177] on input "text" at bounding box center [398, 171] width 78 height 11
click at [558, 138] on div "×" at bounding box center [563, 129] width 10 height 19
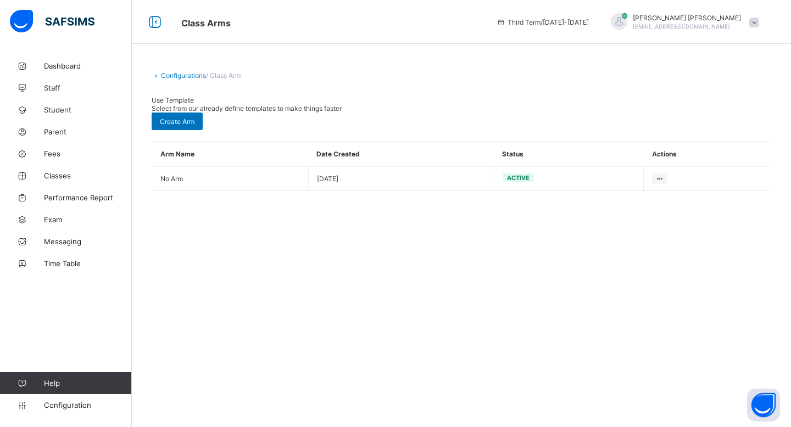
click at [178, 73] on link "Configurations" at bounding box center [183, 75] width 45 height 8
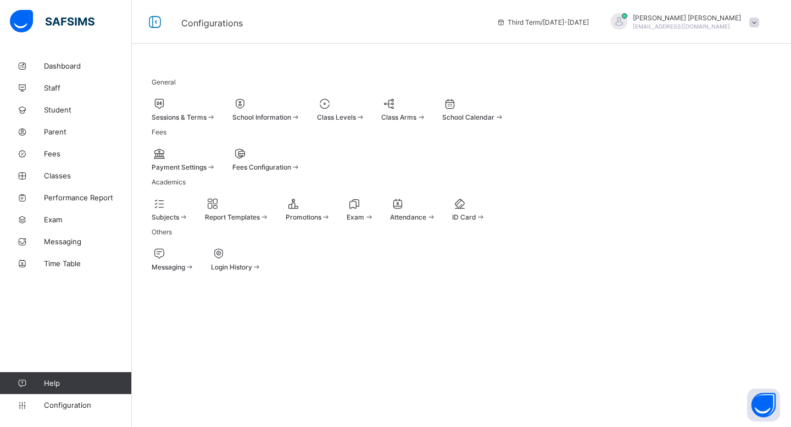
click at [504, 104] on div at bounding box center [472, 103] width 61 height 13
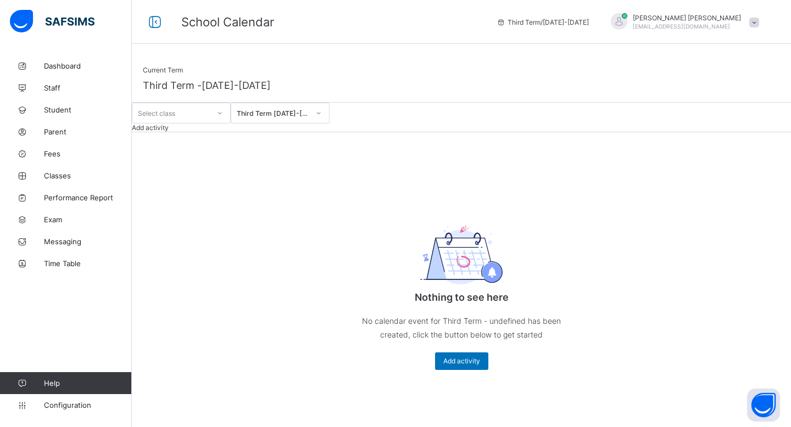
click at [304, 118] on div "Third Term [DATE]-[DATE]" at bounding box center [273, 113] width 72 height 8
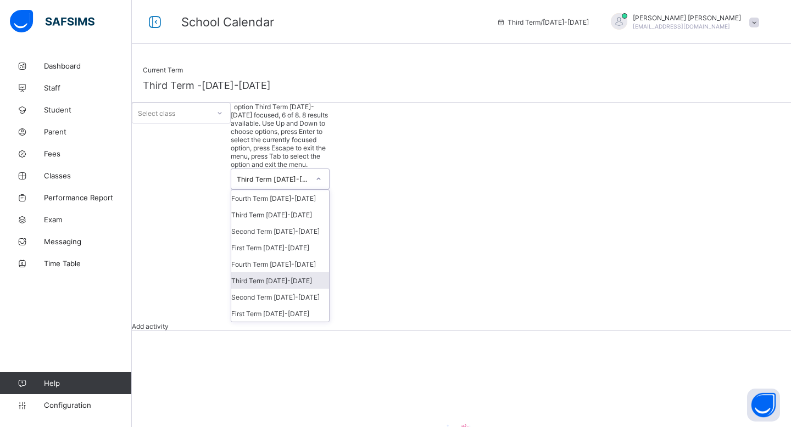
click at [327, 272] on div "Third Term [DATE]-[DATE]" at bounding box center [280, 280] width 98 height 16
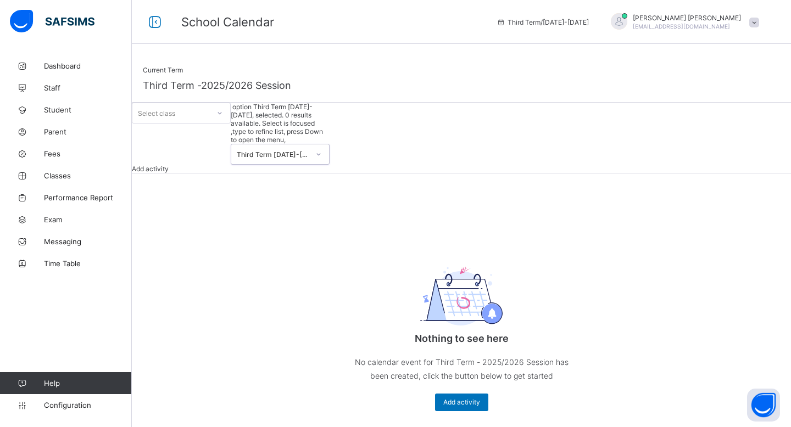
click at [579, 184] on div "Current Term Third Term - 2025/2026 Session Select class option Third Term [DAT…" at bounding box center [461, 238] width 659 height 367
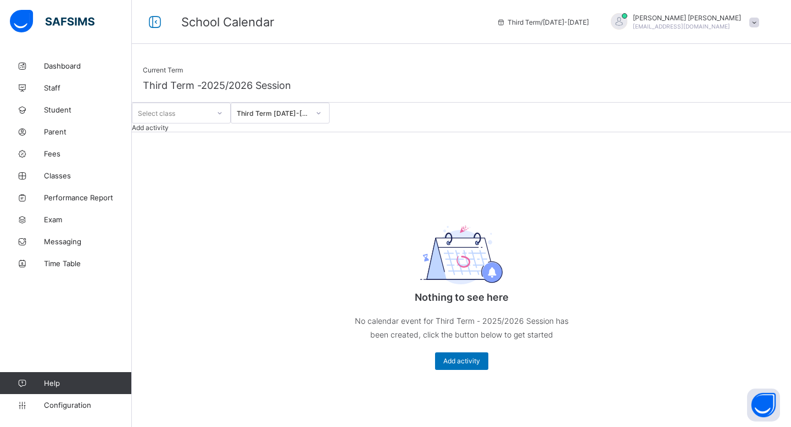
click at [730, 132] on div "Add activity" at bounding box center [461, 128] width 659 height 8
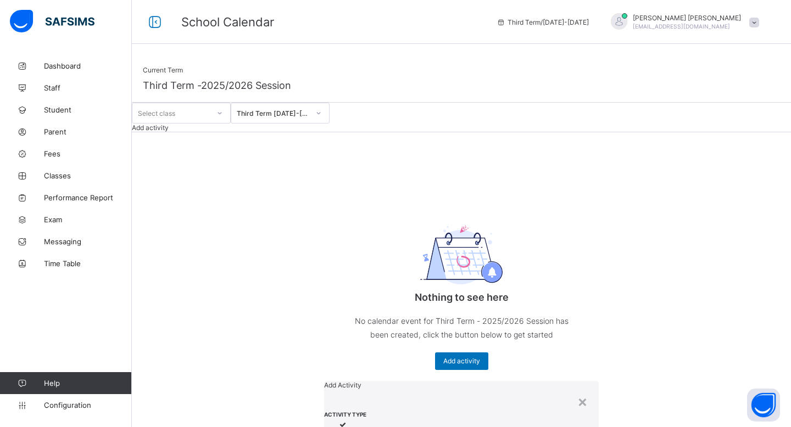
scroll to position [0, 0]
click at [577, 392] on div "×" at bounding box center [582, 401] width 10 height 19
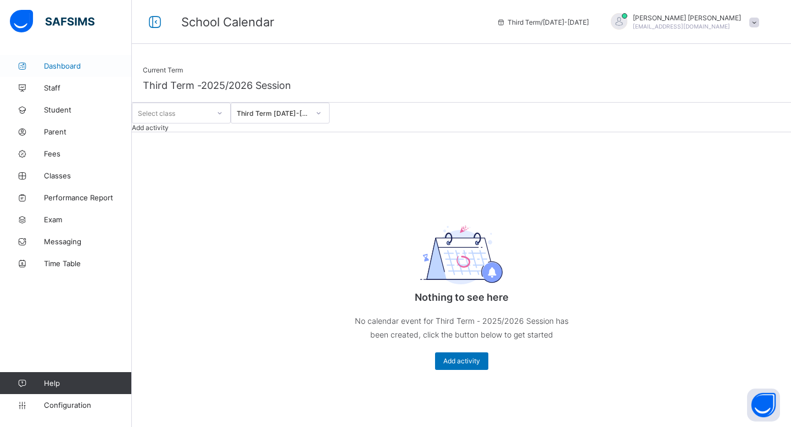
click at [81, 71] on link "Dashboard" at bounding box center [66, 66] width 132 height 22
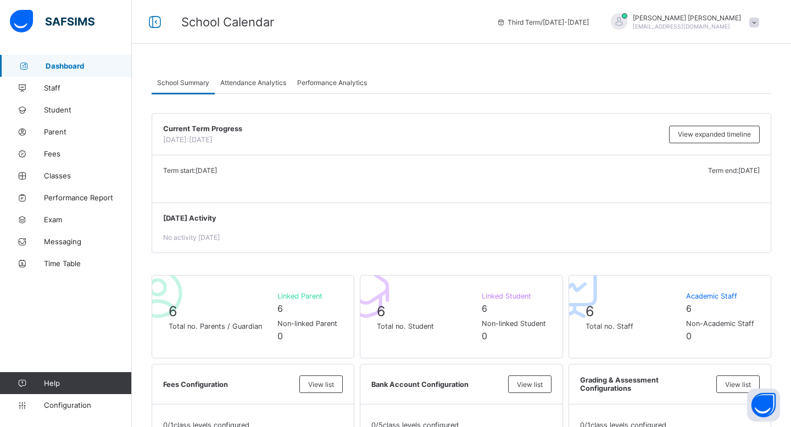
click at [247, 92] on div "Attendance Analytics" at bounding box center [253, 82] width 77 height 22
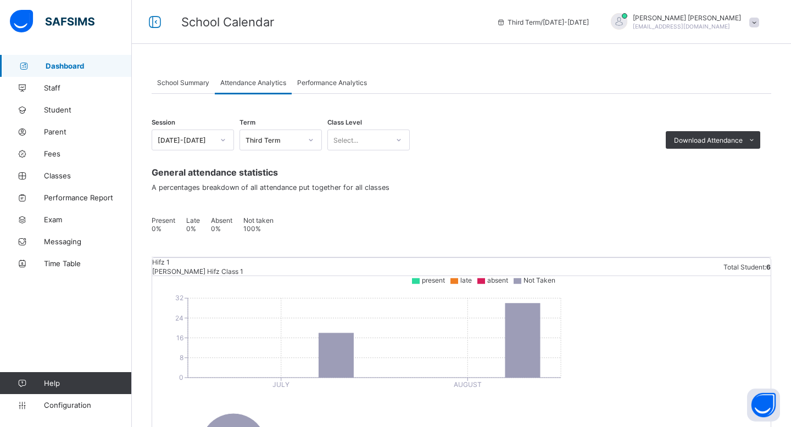
click at [339, 80] on span "Performance Analytics" at bounding box center [332, 83] width 70 height 8
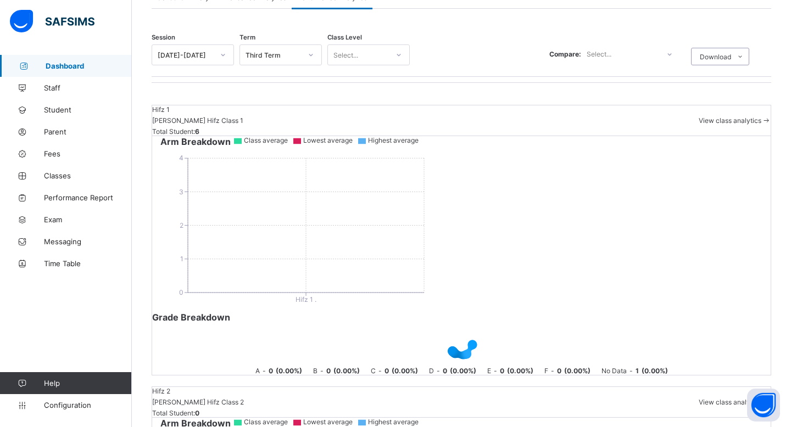
scroll to position [86, 0]
click at [81, 401] on span "Configuration" at bounding box center [87, 405] width 87 height 9
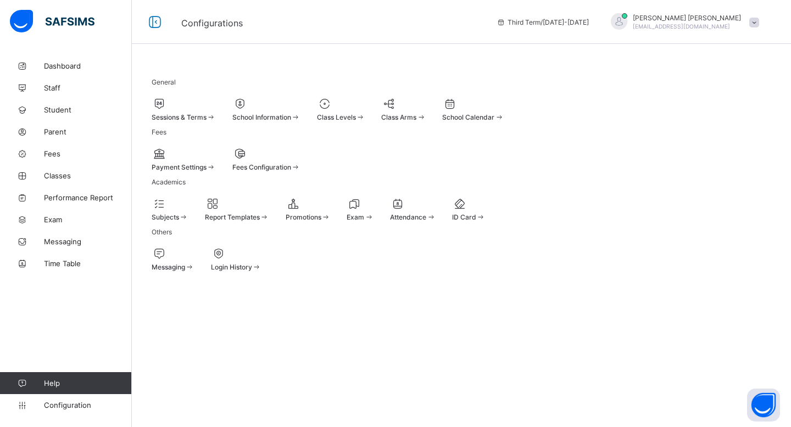
click at [300, 111] on span at bounding box center [266, 111] width 68 height 3
select select "**"
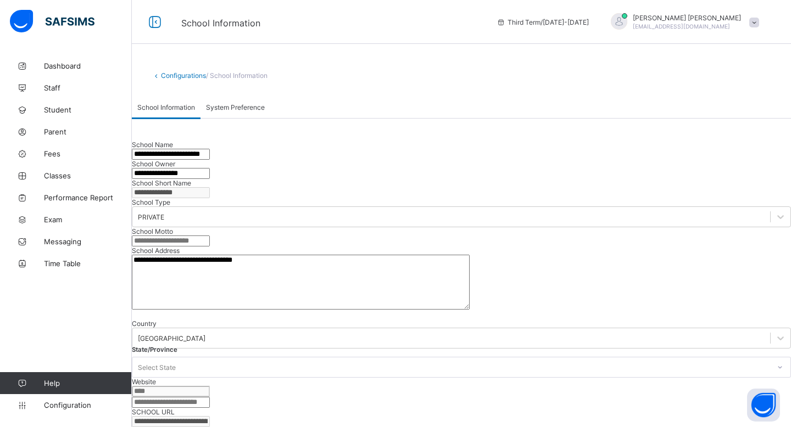
click at [244, 76] on span "/ School Information" at bounding box center [236, 75] width 61 height 8
click at [172, 71] on link "Configurations" at bounding box center [183, 75] width 45 height 8
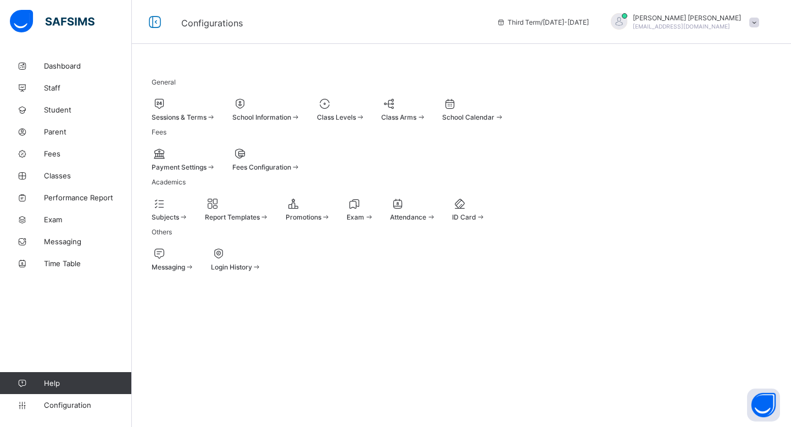
click at [168, 79] on span "General" at bounding box center [164, 82] width 24 height 8
click at [426, 102] on div at bounding box center [403, 103] width 44 height 13
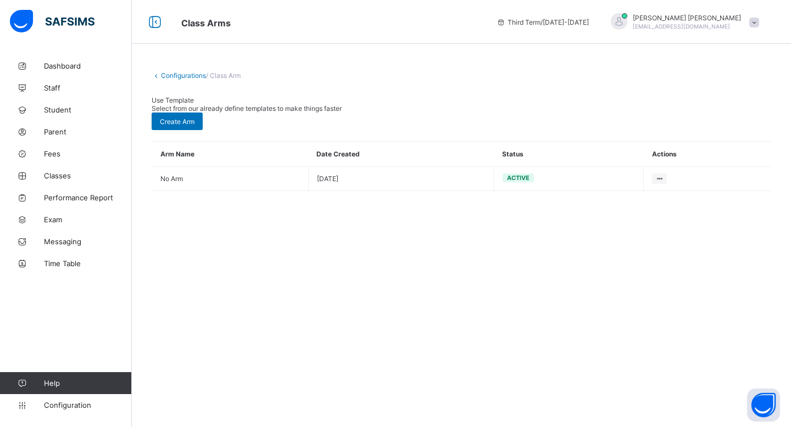
click at [197, 79] on link "Configurations" at bounding box center [183, 75] width 45 height 8
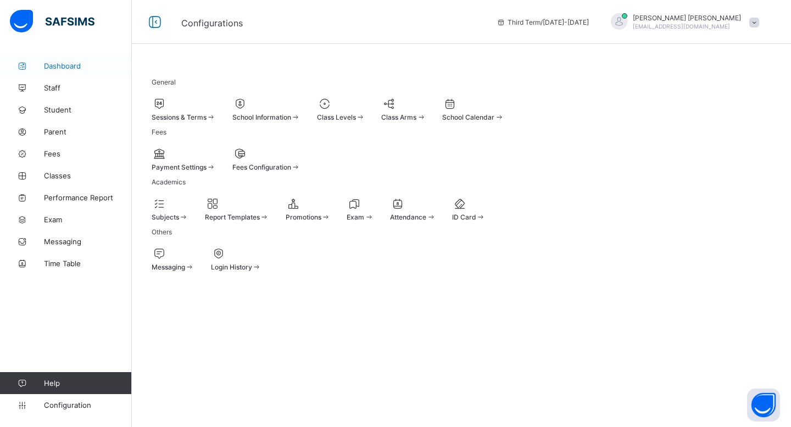
click at [65, 69] on span "Dashboard" at bounding box center [88, 65] width 88 height 9
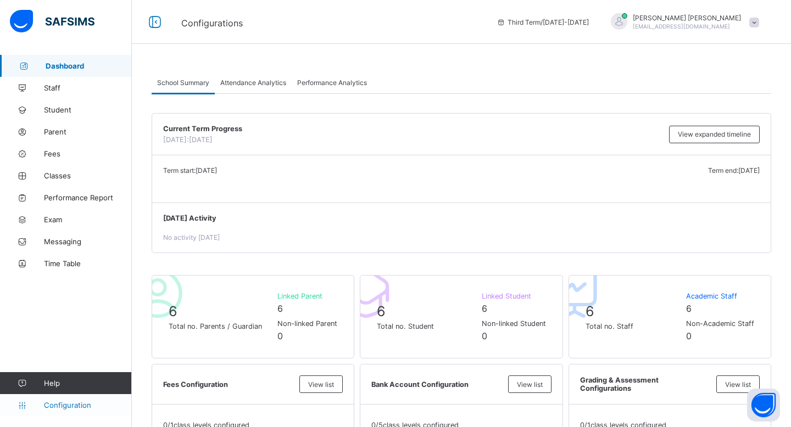
click at [74, 406] on span "Configuration" at bounding box center [87, 405] width 87 height 9
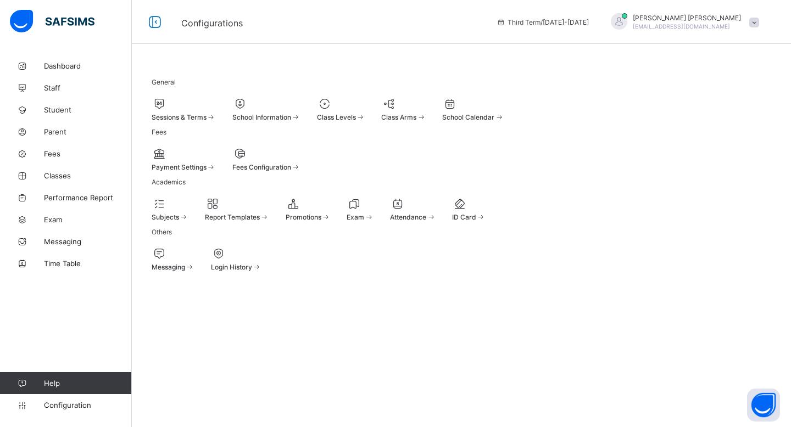
click at [299, 97] on div at bounding box center [266, 103] width 68 height 13
select select "**"
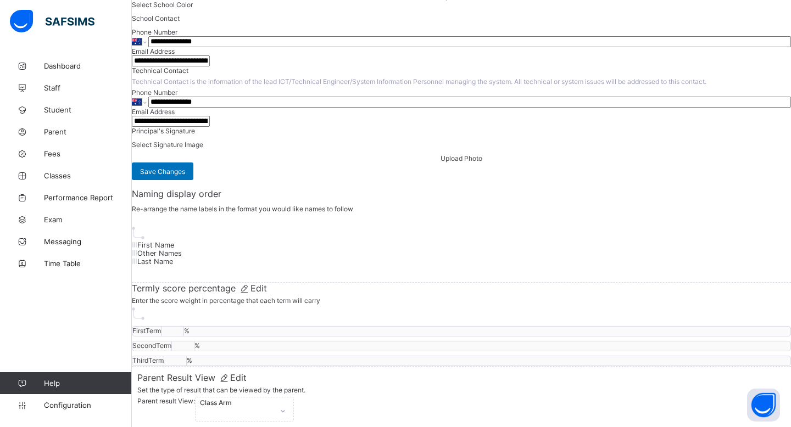
scroll to position [517, 0]
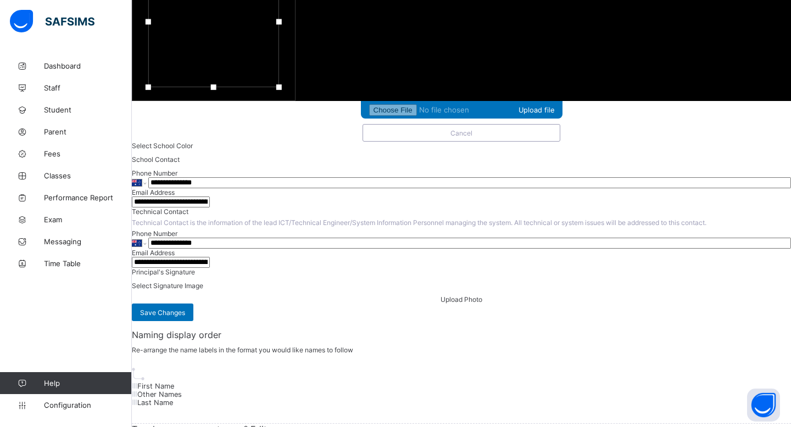
click at [279, 87] on div at bounding box center [213, 22] width 131 height 131
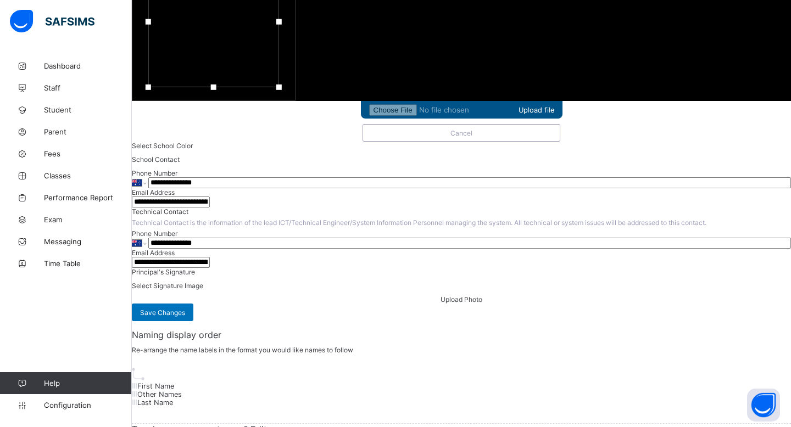
click at [369, 116] on span "Upload file" at bounding box center [461, 110] width 185 height 12
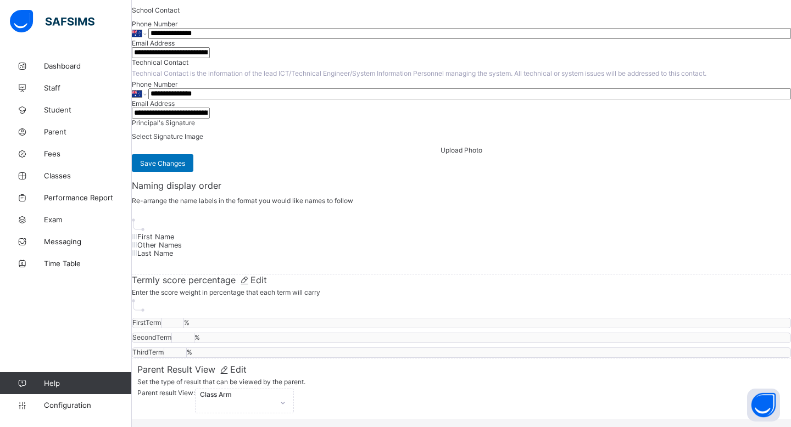
scroll to position [946, 0]
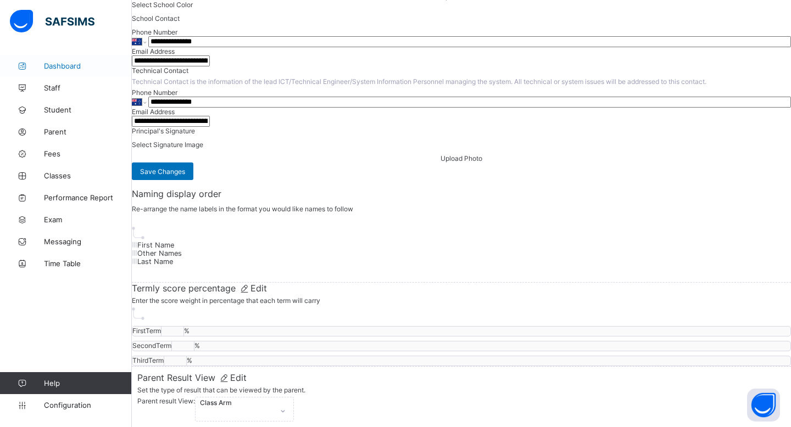
click at [58, 60] on link "Dashboard" at bounding box center [66, 66] width 132 height 22
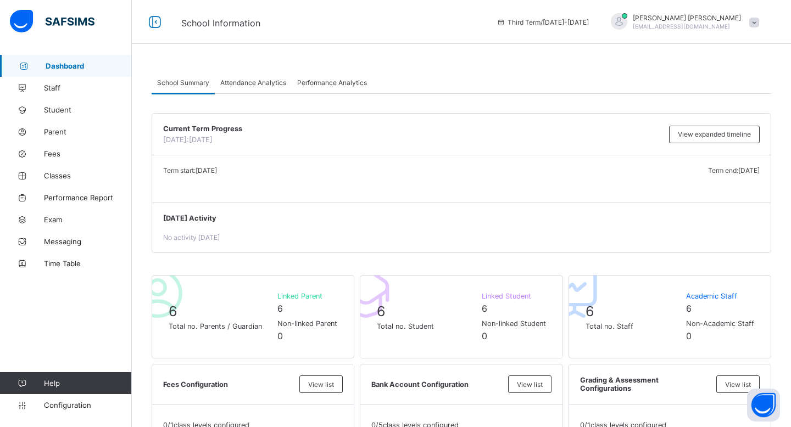
click at [650, 16] on span "[PERSON_NAME]" at bounding box center [687, 18] width 108 height 8
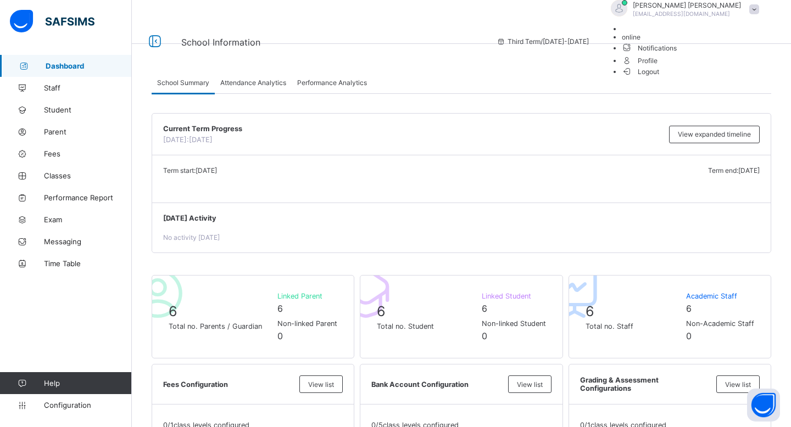
click at [717, 54] on span "Notifications" at bounding box center [693, 47] width 143 height 13
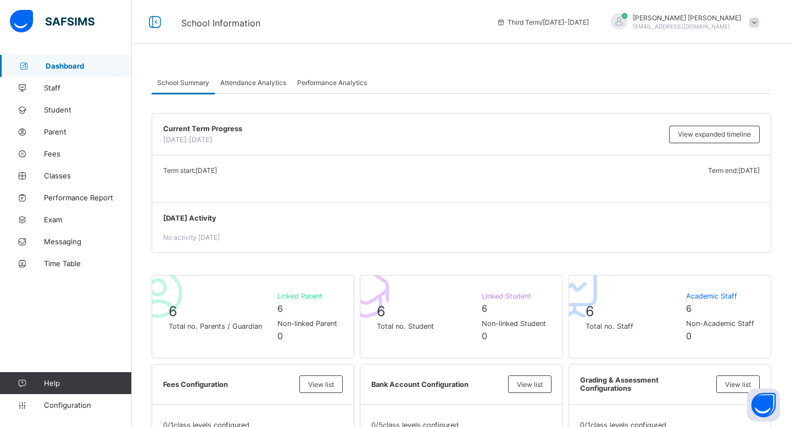
click at [78, 70] on span "Dashboard" at bounding box center [89, 65] width 86 height 9
click at [39, 71] on link "Dashboard" at bounding box center [66, 66] width 132 height 22
click at [751, 20] on span at bounding box center [754, 23] width 10 height 10
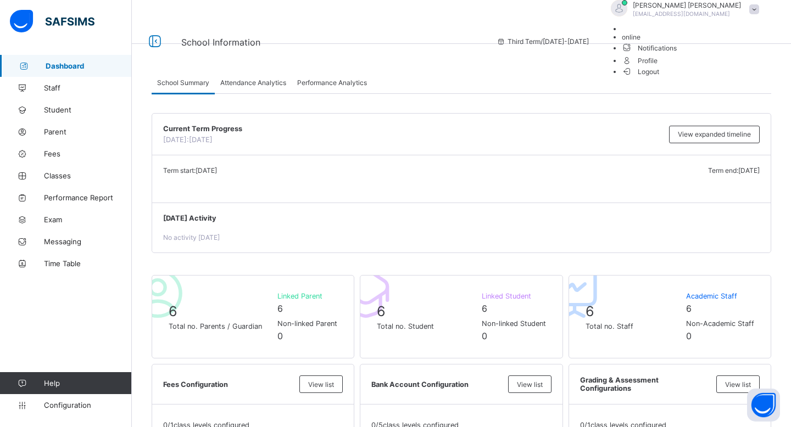
click at [659, 77] on span "Logout" at bounding box center [641, 72] width 38 height 12
